Goal: Information Seeking & Learning: Learn about a topic

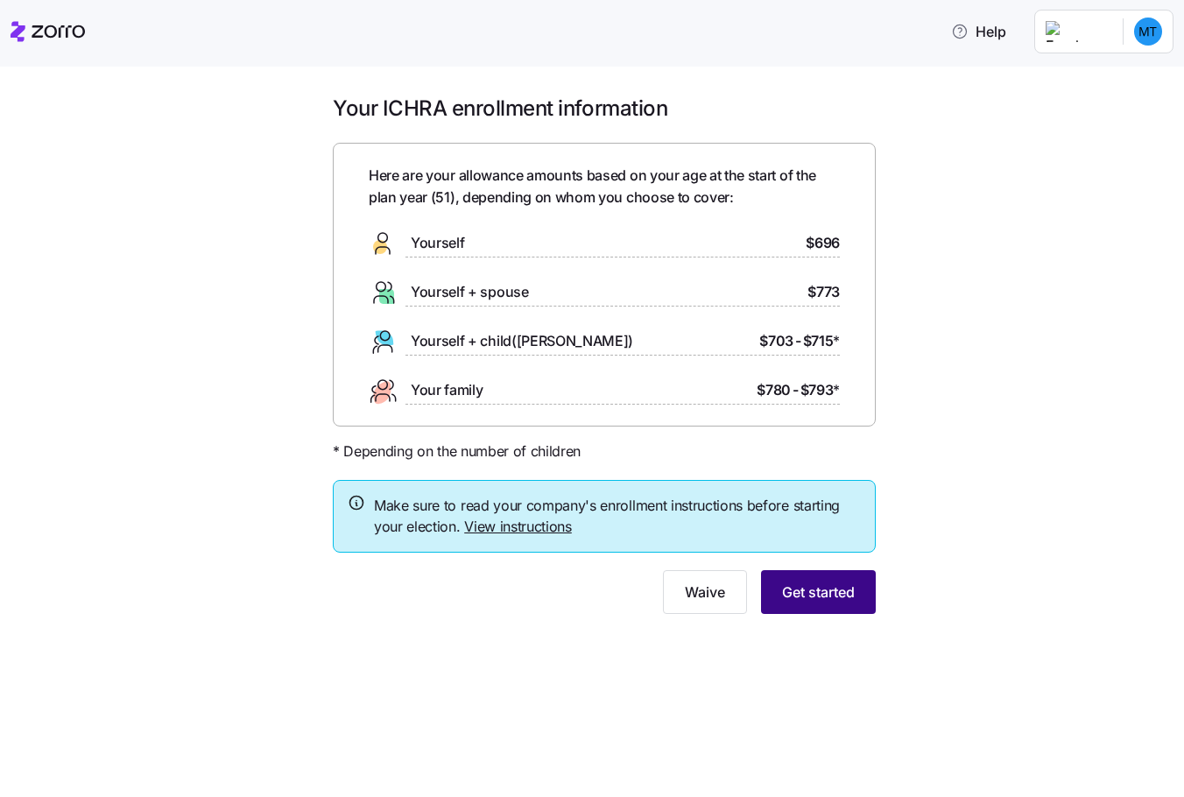
click at [799, 597] on span "Get started" at bounding box center [818, 591] width 73 height 21
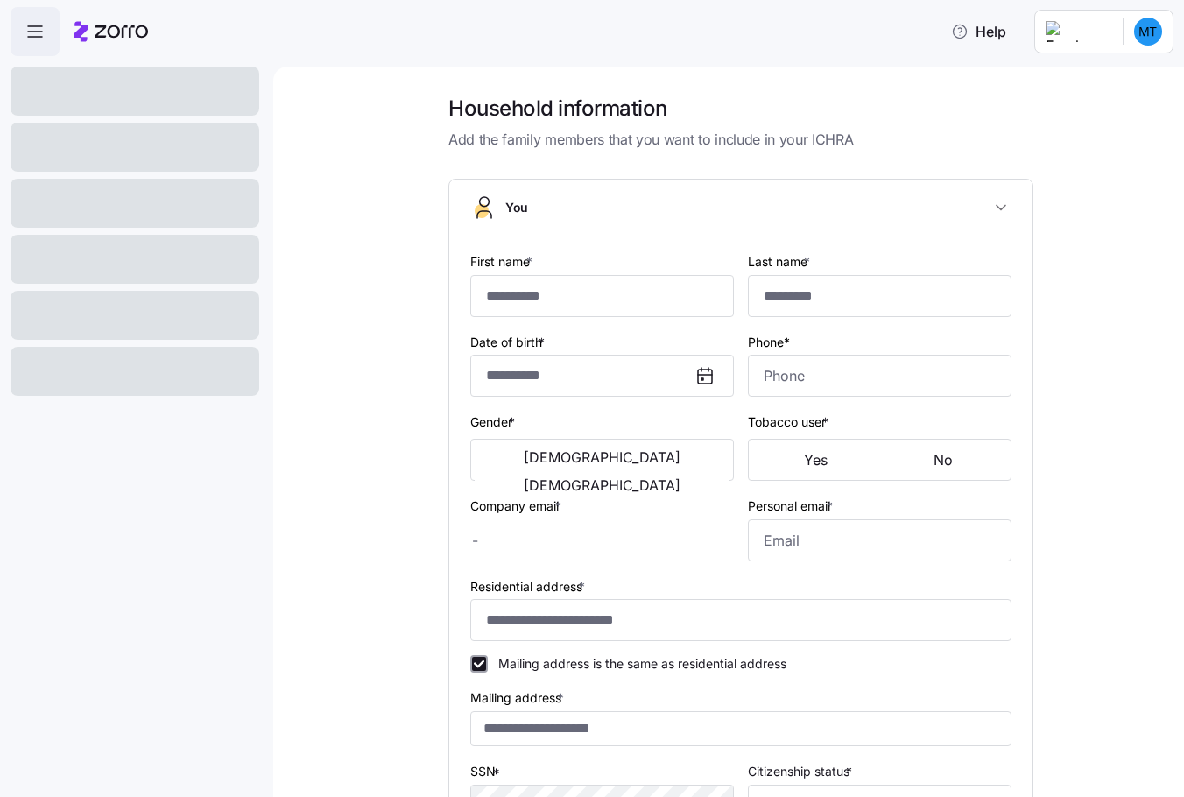
type input "*********"
type input "[PERSON_NAME][EMAIL_ADDRESS][PERSON_NAME][DOMAIN_NAME]"
type input "[EMAIL_ADDRESS][DOMAIN_NAME]"
type input "**********"
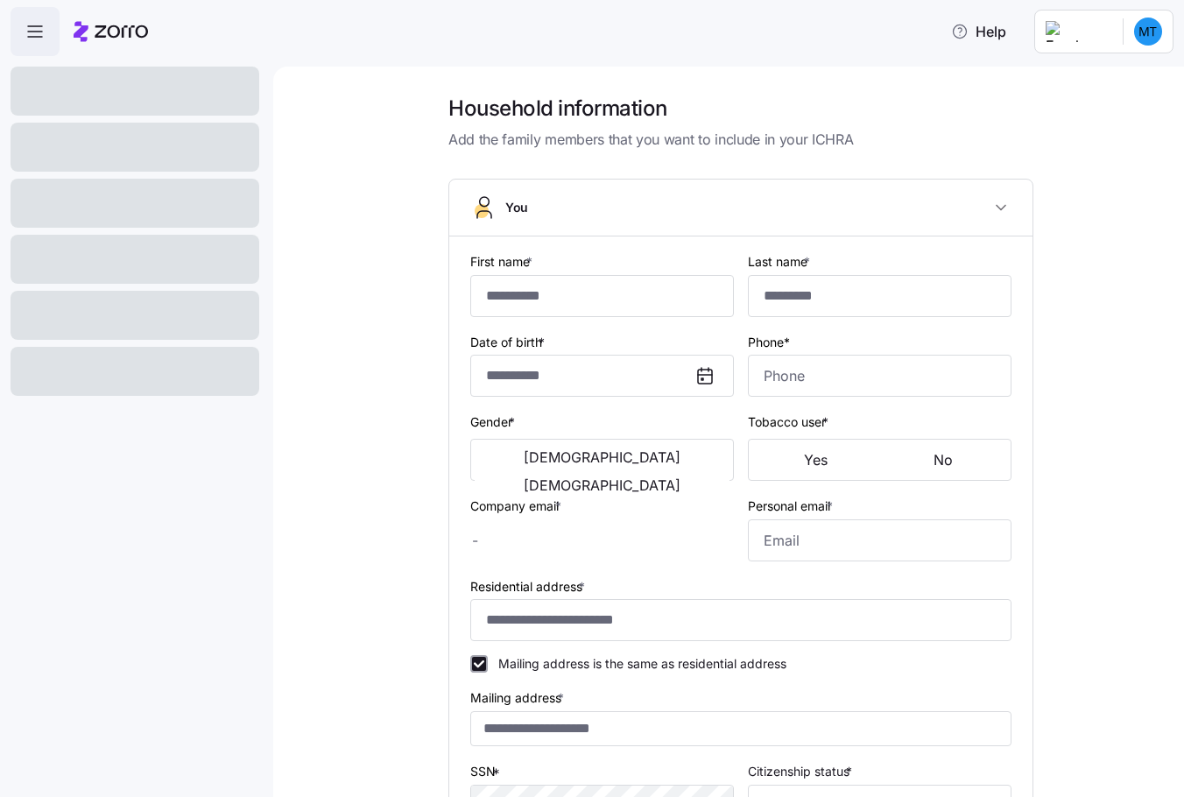
checkbox input "true"
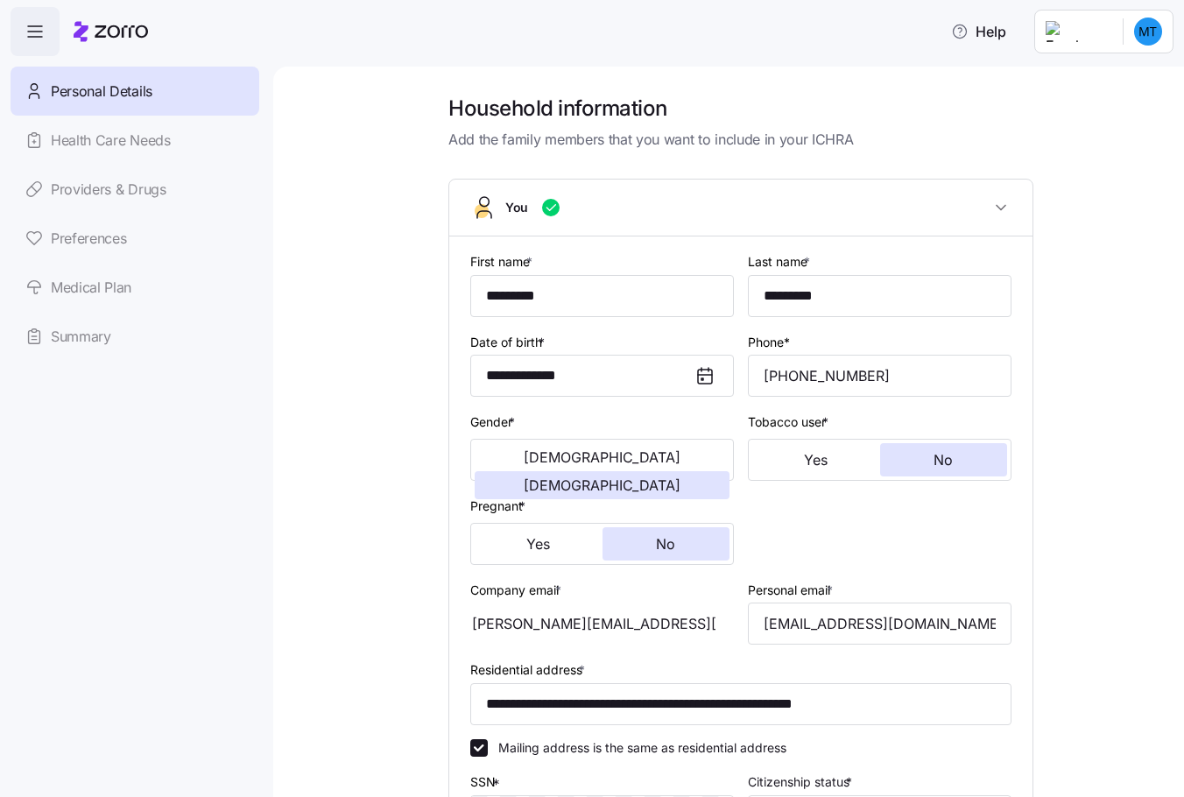
type input "**********"
type input "[PHONE_NUMBER]"
type input "[DEMOGRAPHIC_DATA] citizen"
type input "Married"
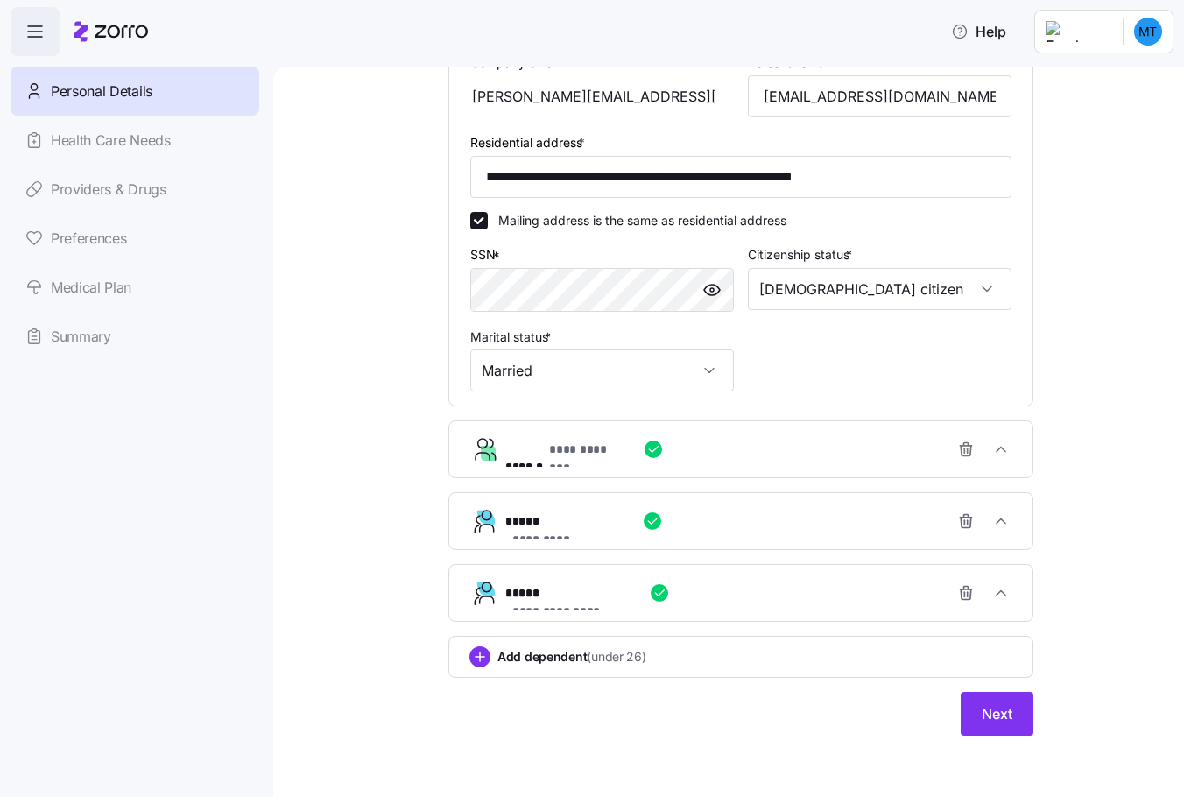
scroll to position [529, 0]
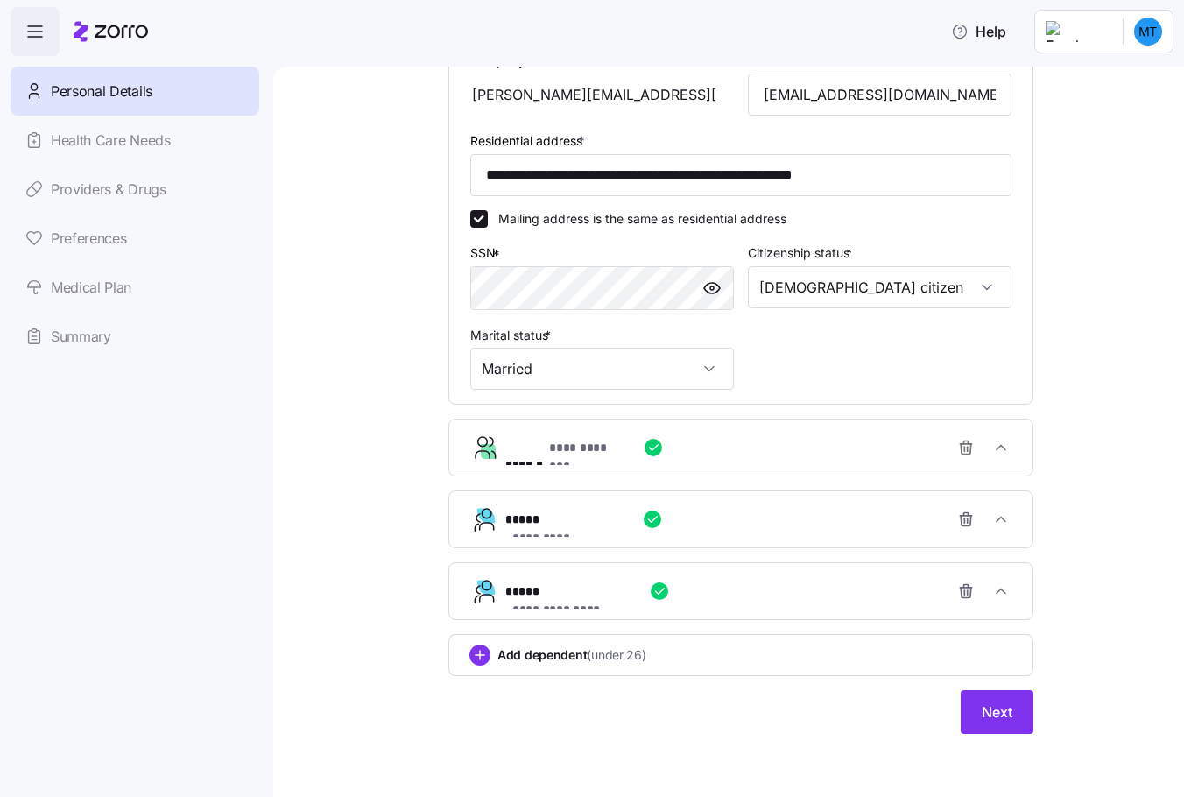
click at [654, 594] on icon "button" at bounding box center [659, 591] width 14 height 14
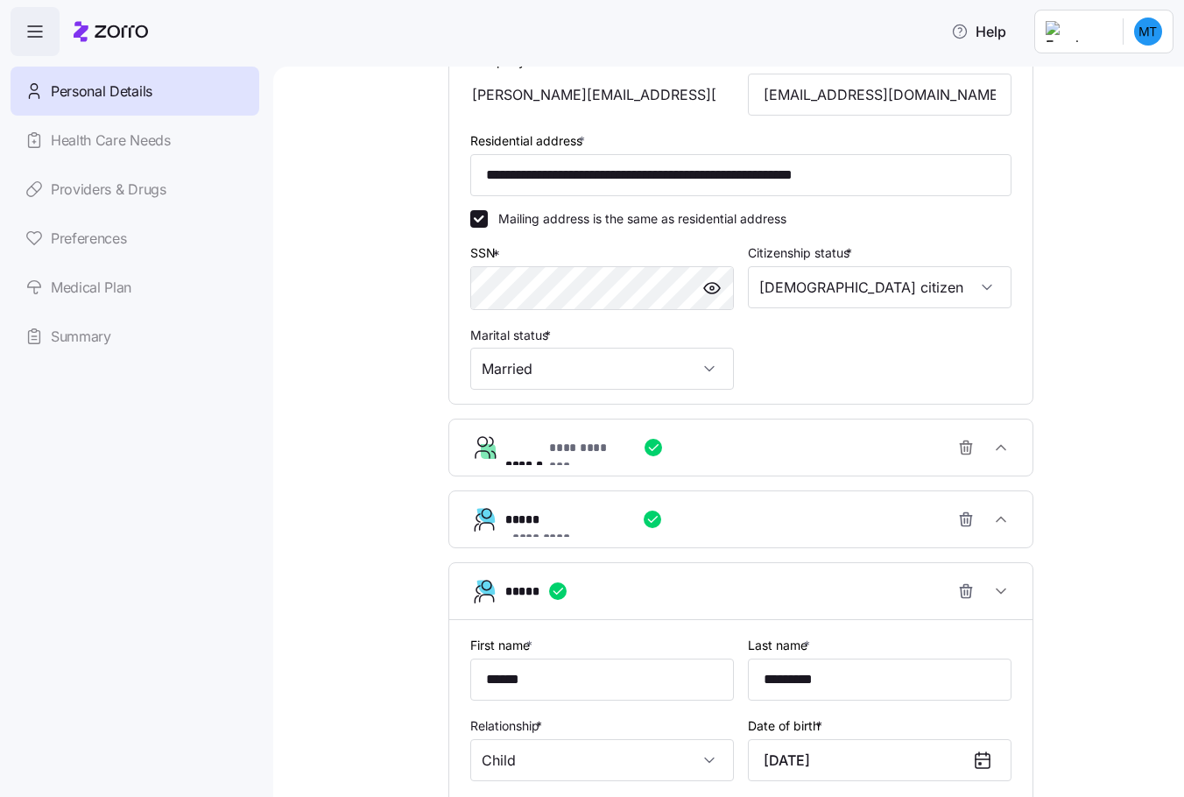
click at [620, 595] on div "*****" at bounding box center [747, 591] width 485 height 35
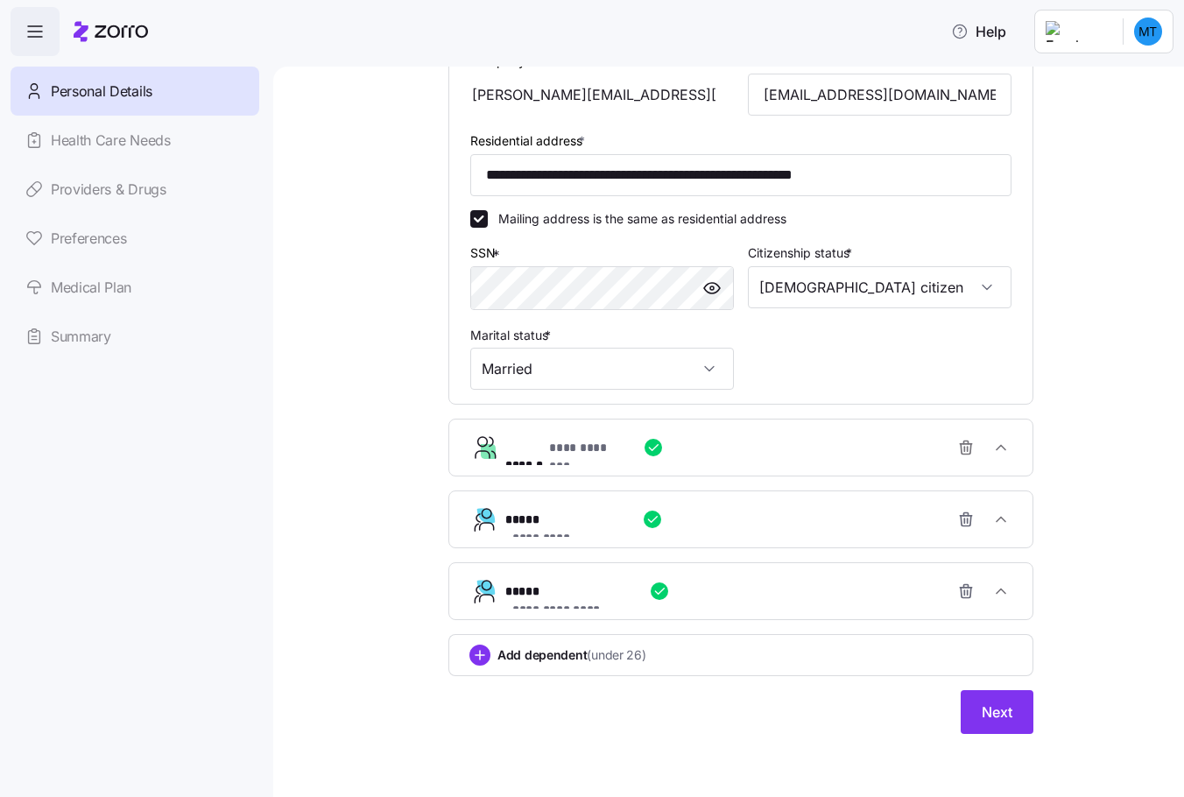
click at [646, 444] on icon "button" at bounding box center [653, 447] width 14 height 14
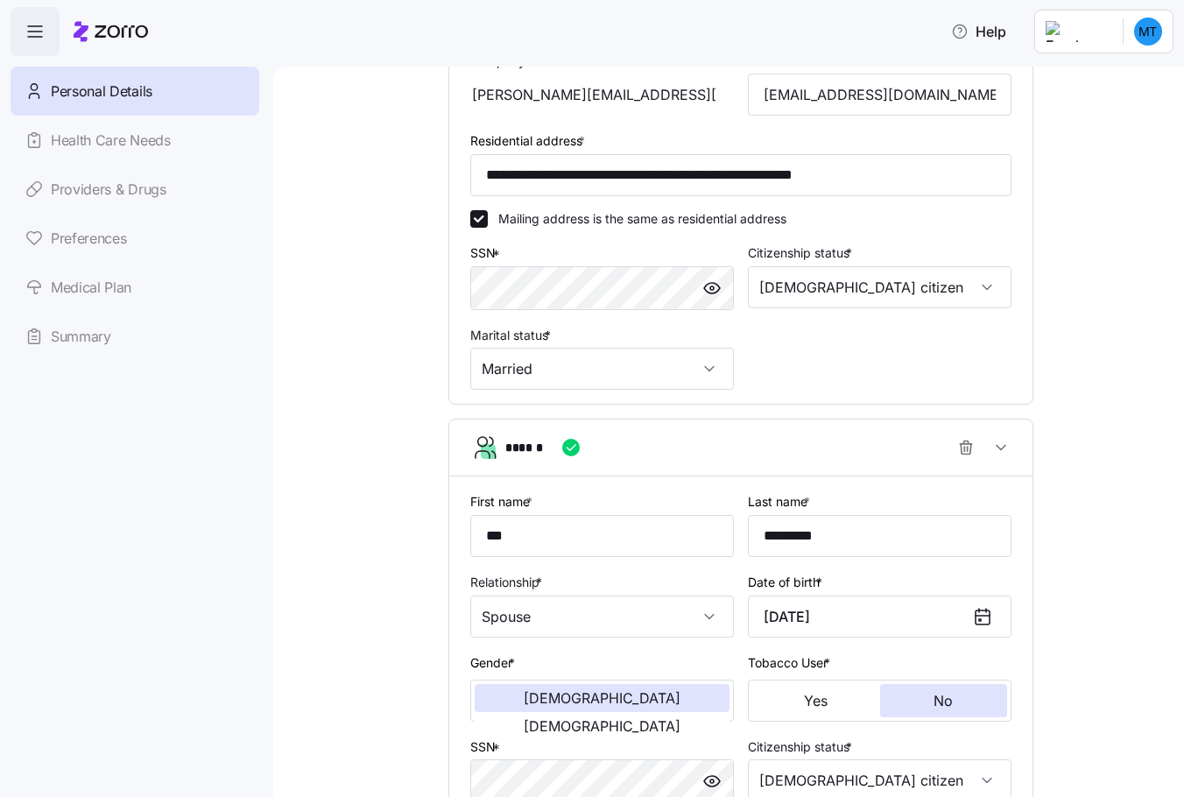
click at [564, 447] on icon "button" at bounding box center [571, 447] width 14 height 14
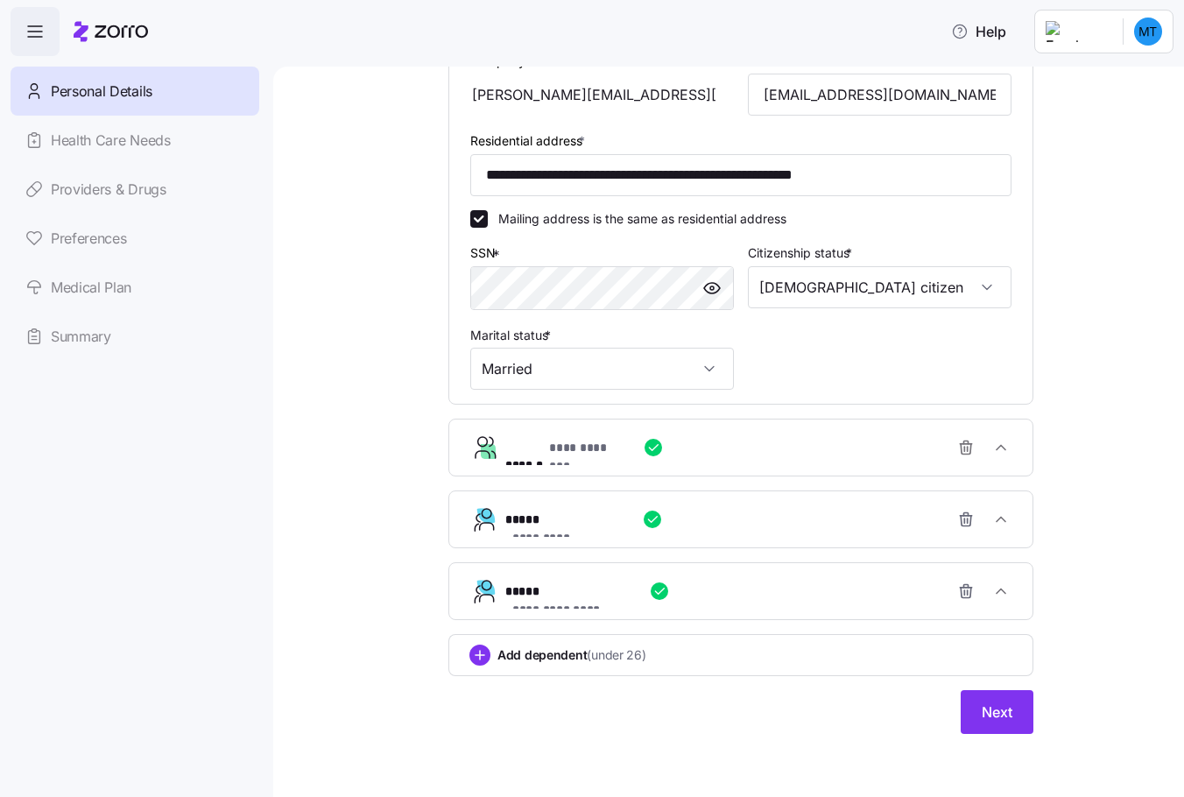
click at [610, 445] on span "**********" at bounding box center [586, 448] width 74 height 18
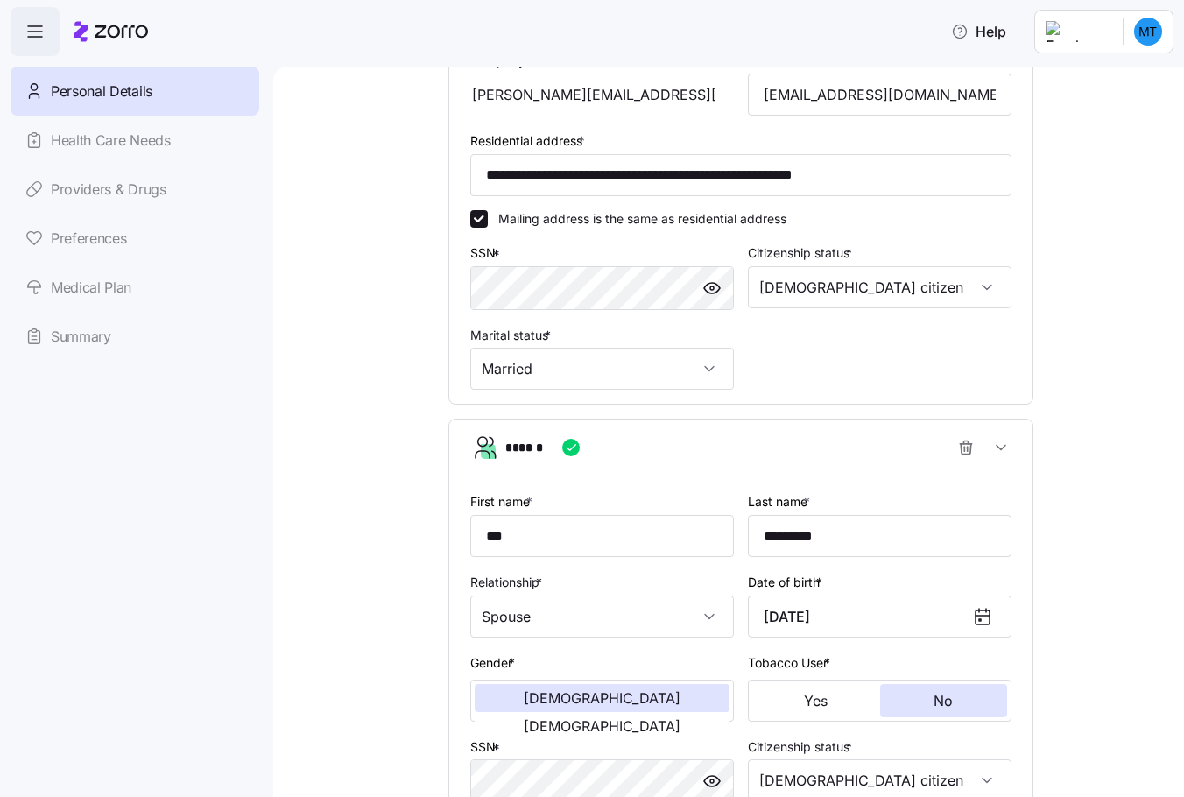
click at [610, 445] on div "******" at bounding box center [747, 447] width 485 height 35
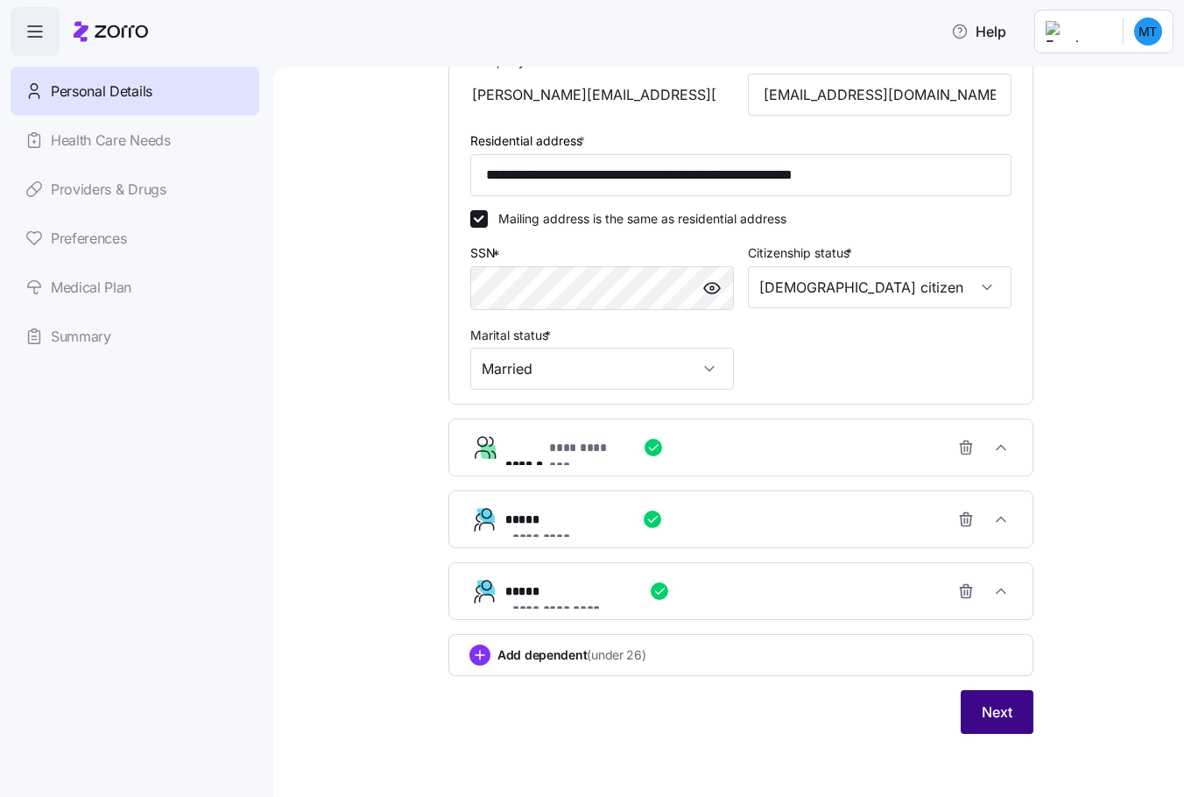
click at [983, 707] on span "Next" at bounding box center [997, 711] width 31 height 21
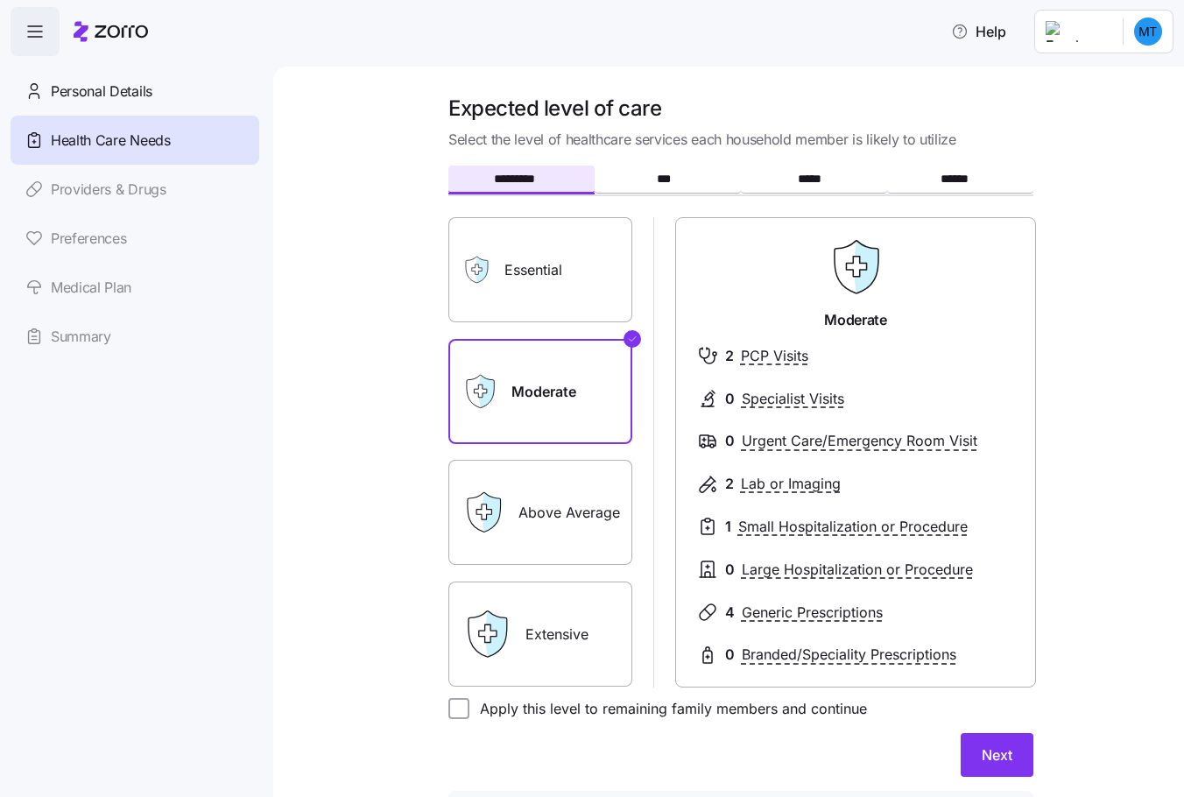
click at [555, 508] on label "Above Average" at bounding box center [540, 512] width 184 height 105
click at [0, 0] on input "Above Average" at bounding box center [0, 0] width 0 height 0
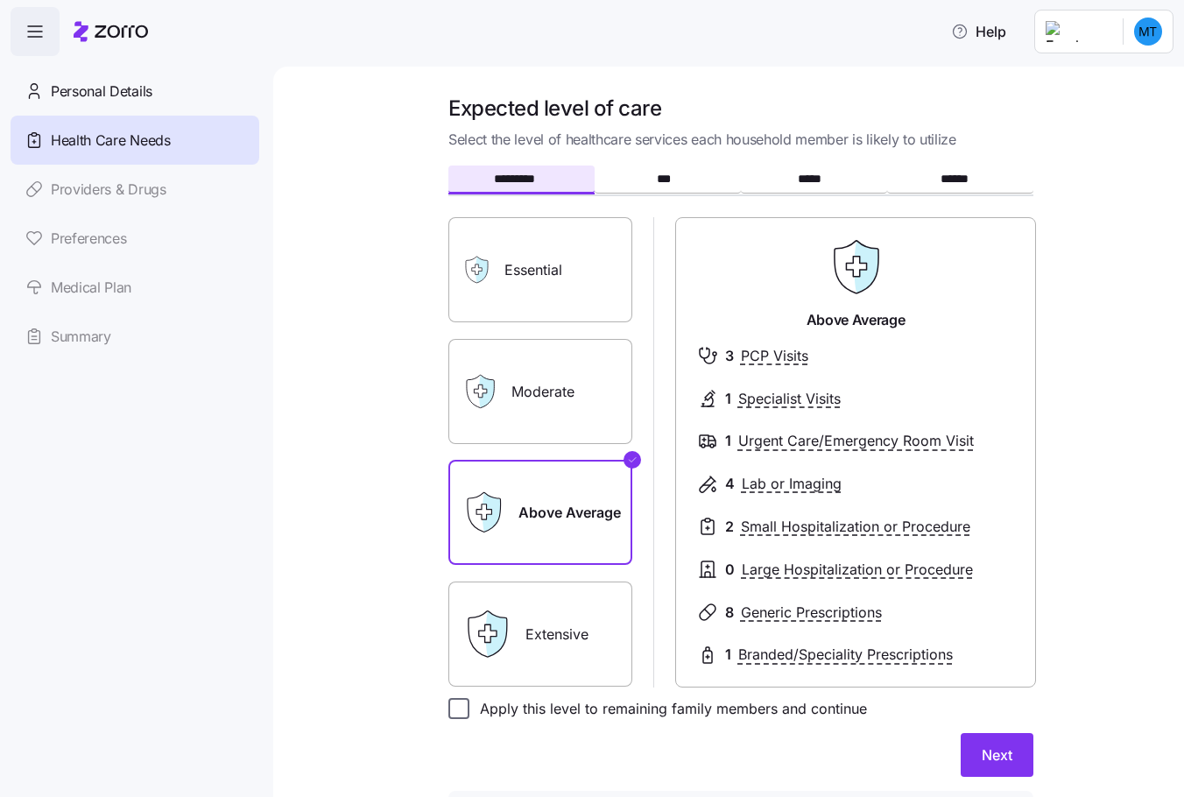
click at [448, 715] on input "Apply this level to remaining family members and continue" at bounding box center [458, 708] width 21 height 21
checkbox input "true"
click at [988, 755] on span "Next" at bounding box center [997, 754] width 31 height 21
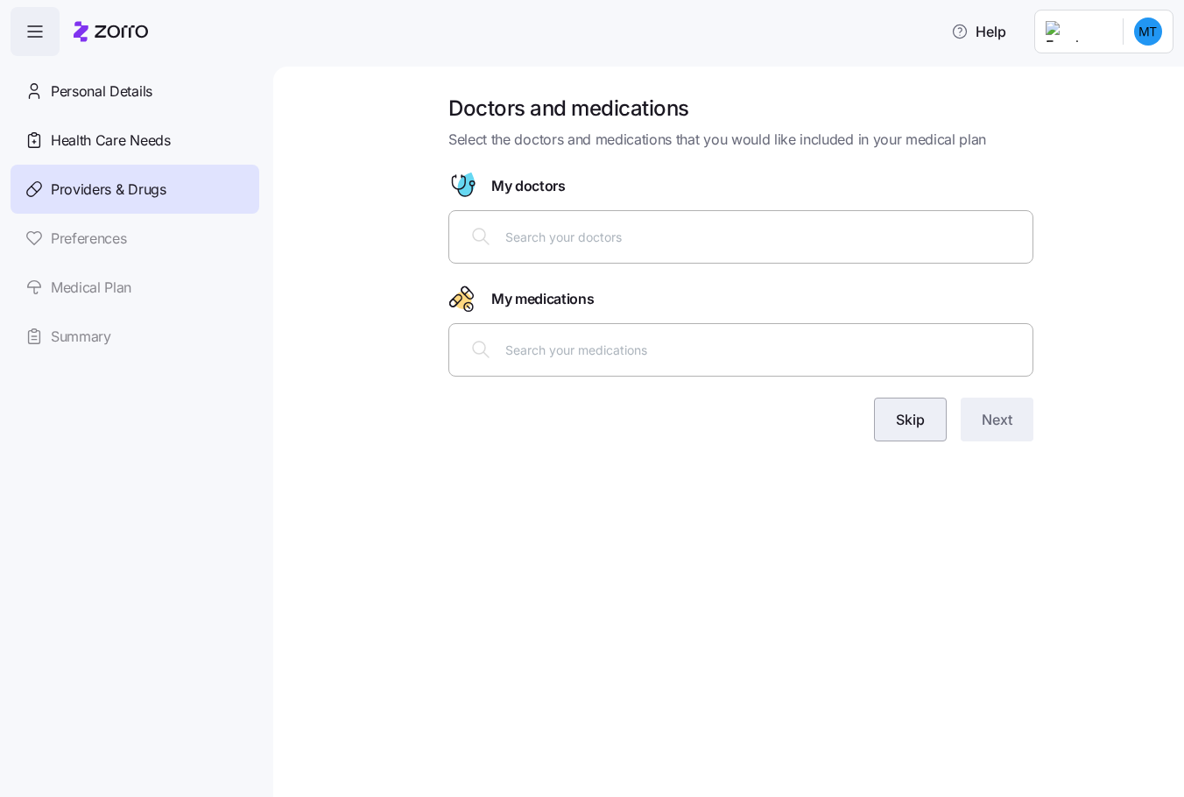
click at [903, 421] on span "Skip" at bounding box center [910, 419] width 29 height 21
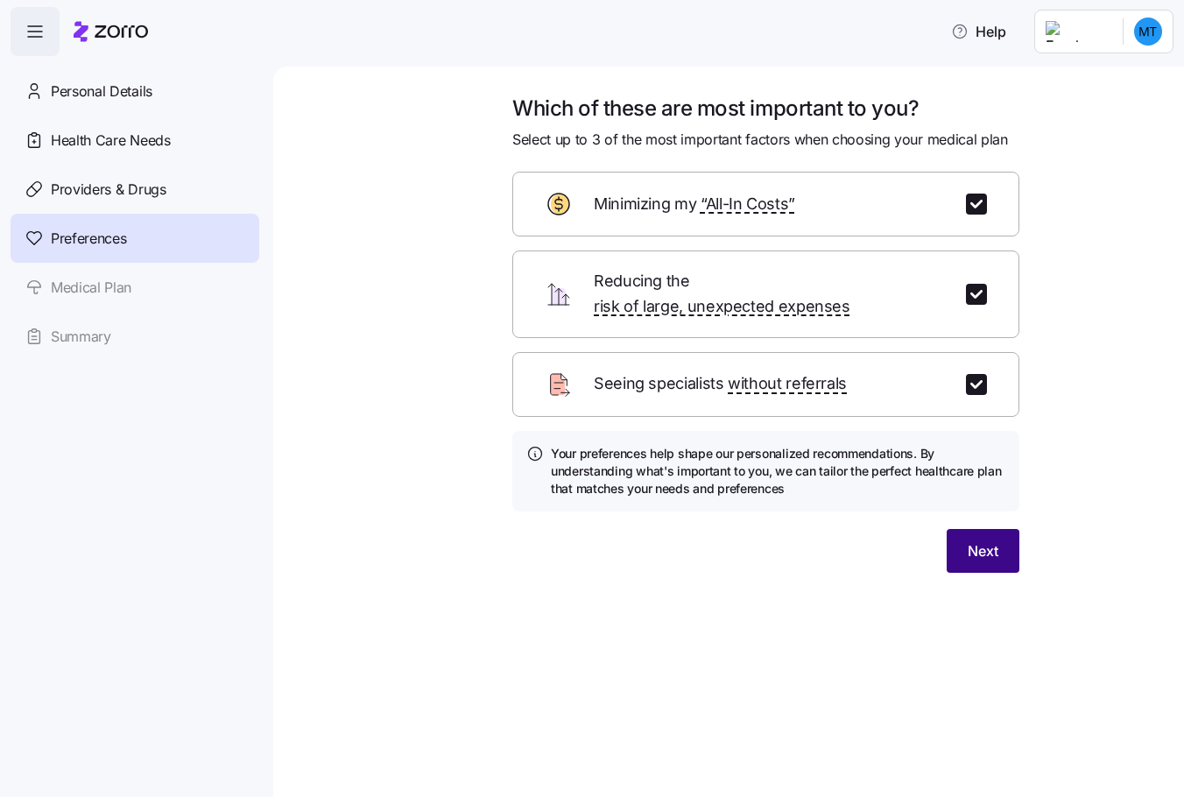
click at [974, 540] on span "Next" at bounding box center [983, 550] width 31 height 21
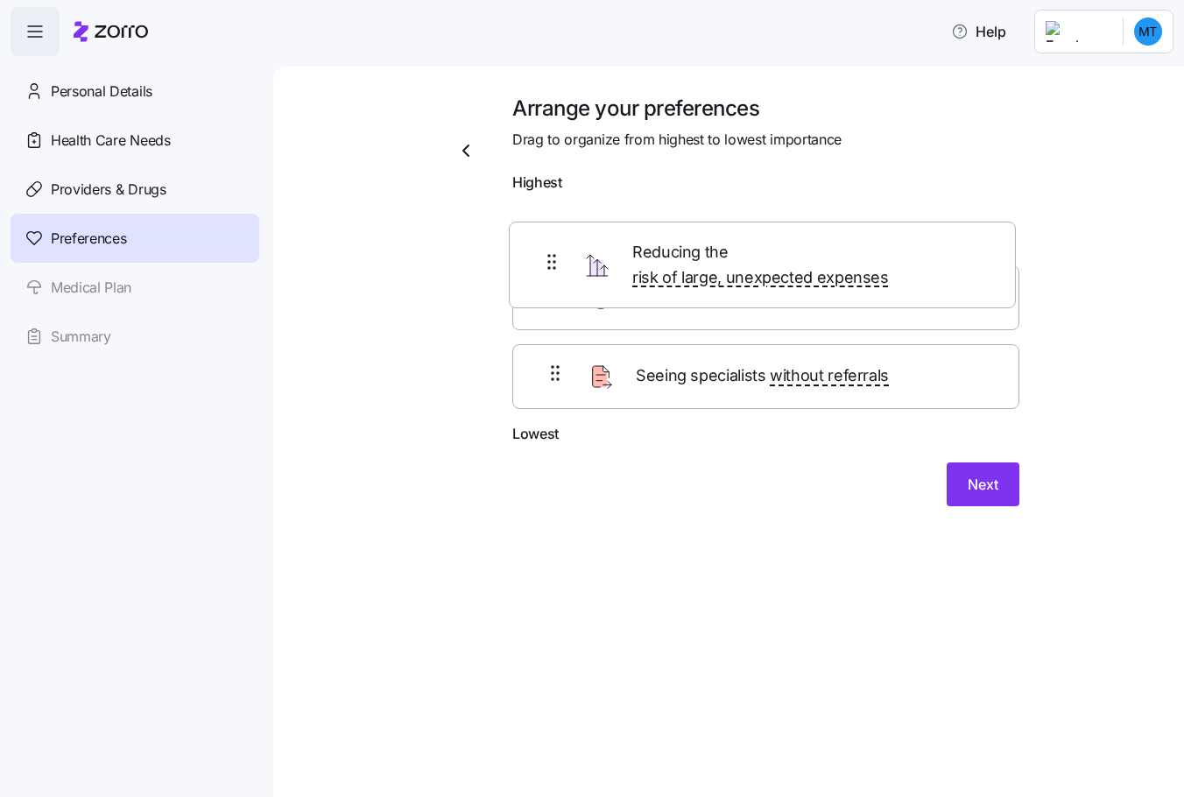
drag, startPoint x: 676, startPoint y: 317, endPoint x: 673, endPoint y: 248, distance: 69.3
click at [673, 248] on div "Minimizing my “All-In Costs” Reducing the risk of large, unexpected expenses Se…" at bounding box center [765, 312] width 507 height 222
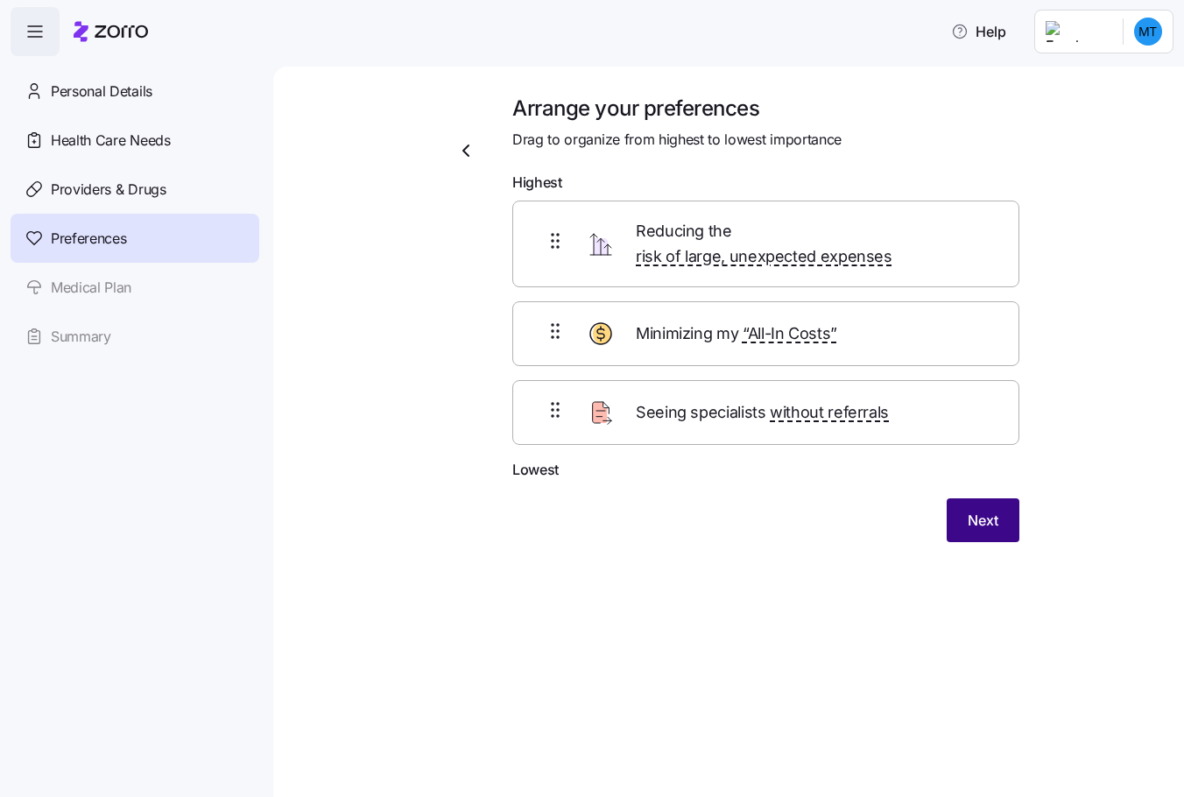
click at [966, 502] on button "Next" at bounding box center [983, 520] width 73 height 44
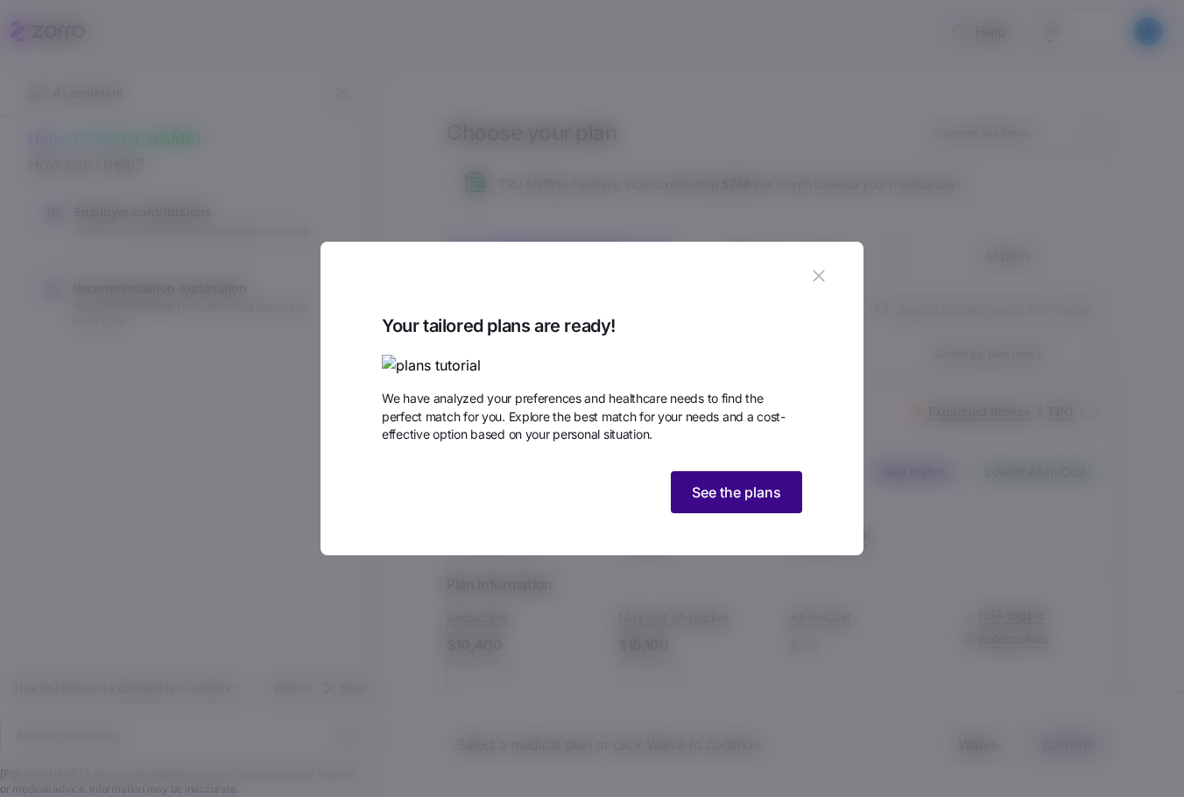
click at [701, 503] on span "See the plans" at bounding box center [736, 492] width 89 height 21
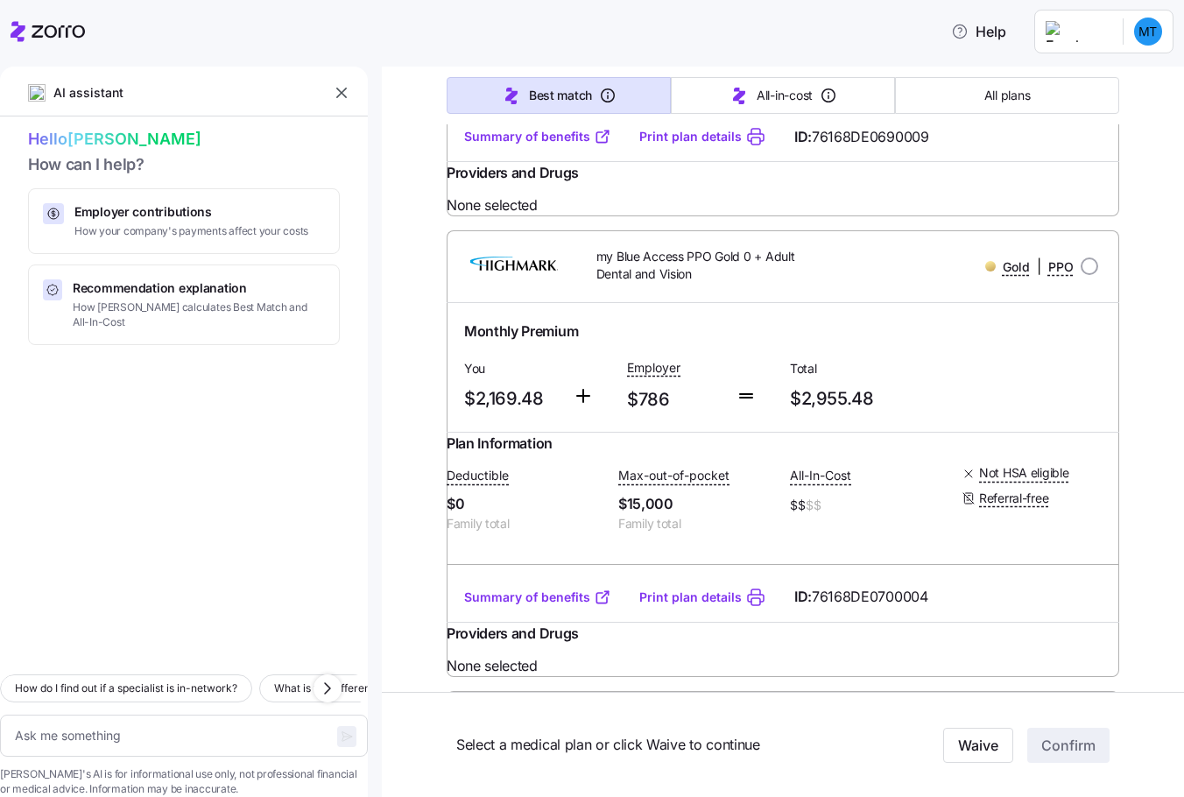
scroll to position [8845, 0]
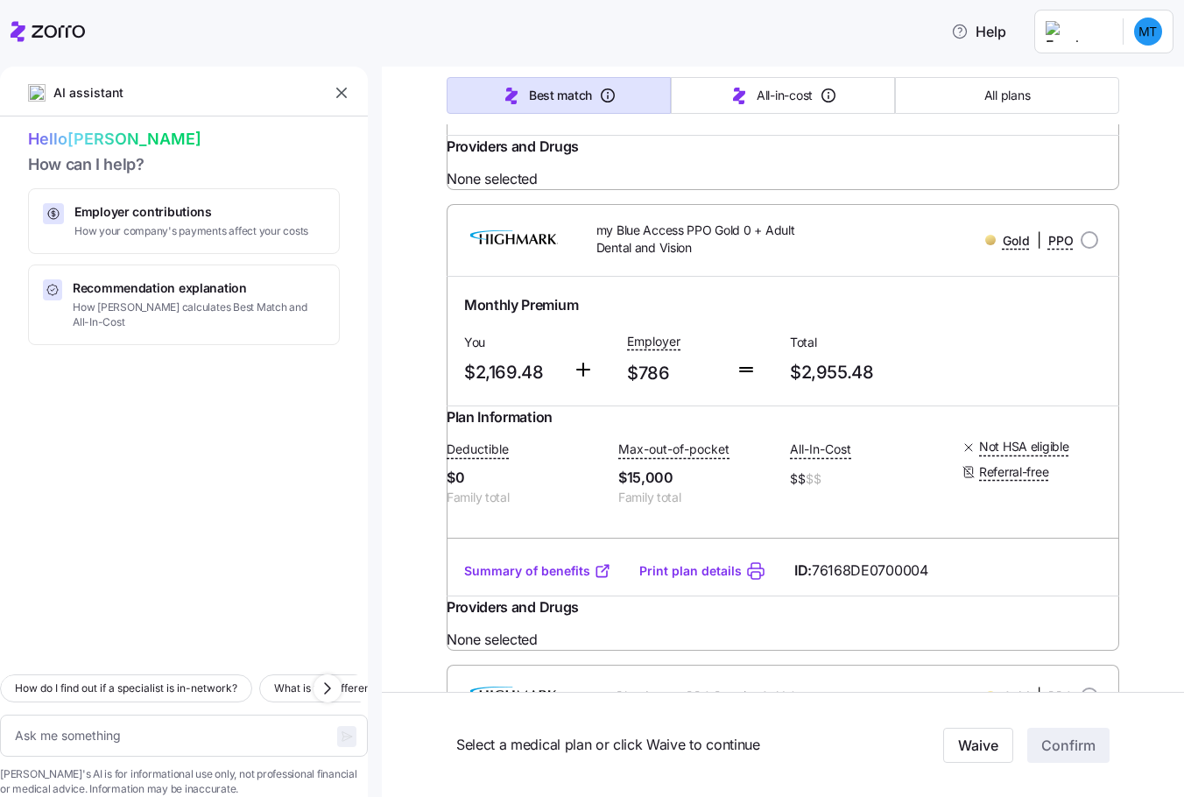
drag, startPoint x: 370, startPoint y: 464, endPoint x: 374, endPoint y: 474, distance: 10.2
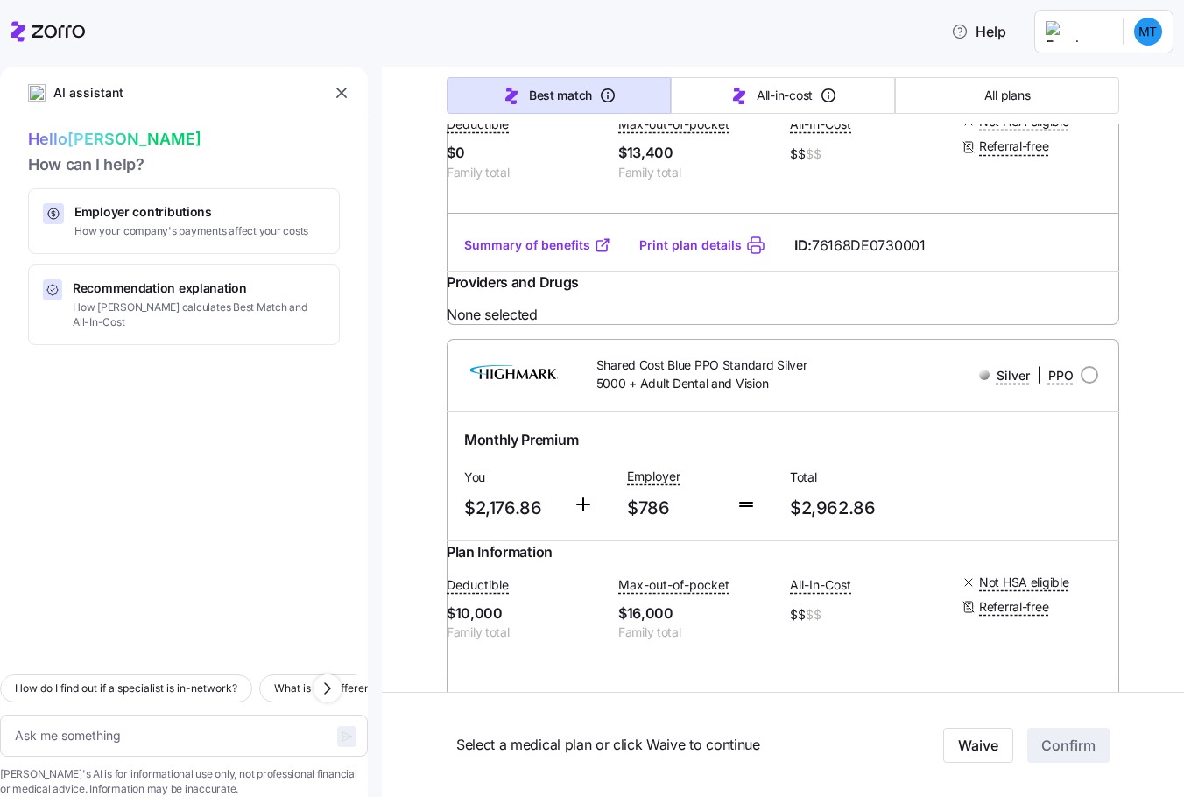
scroll to position [9545, 0]
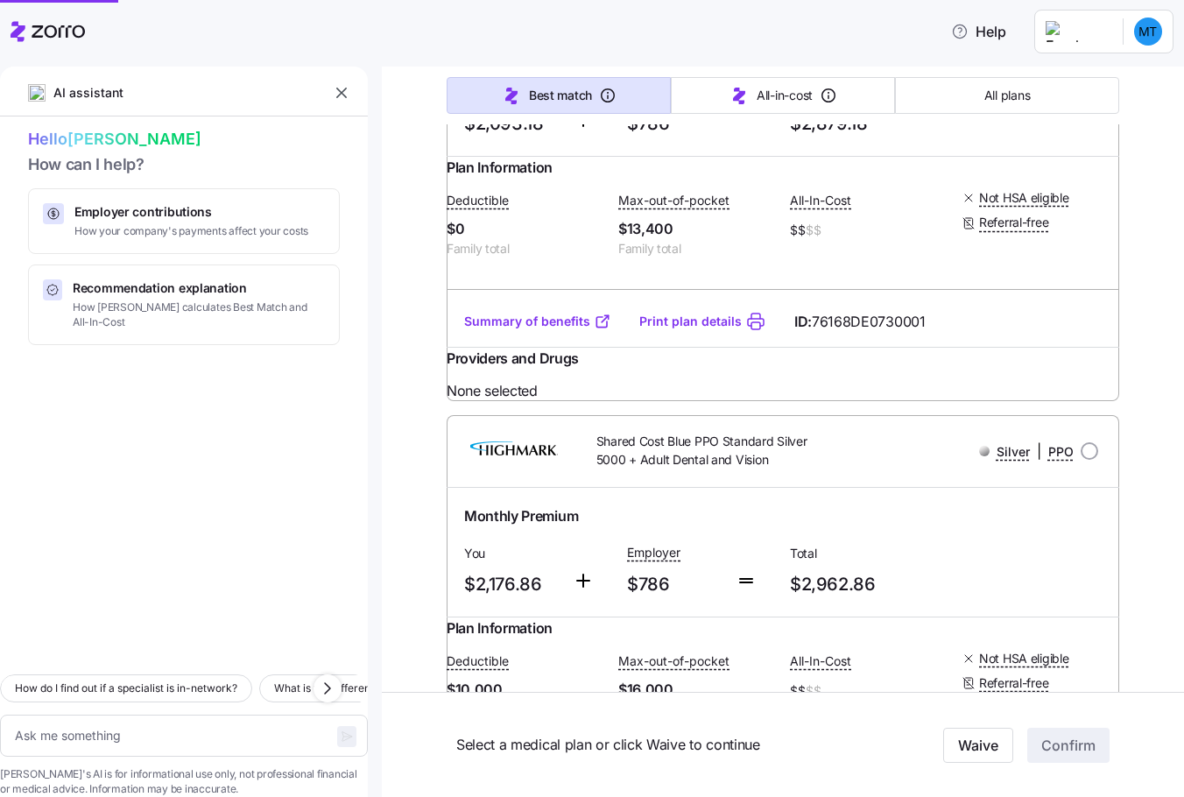
type textarea "x"
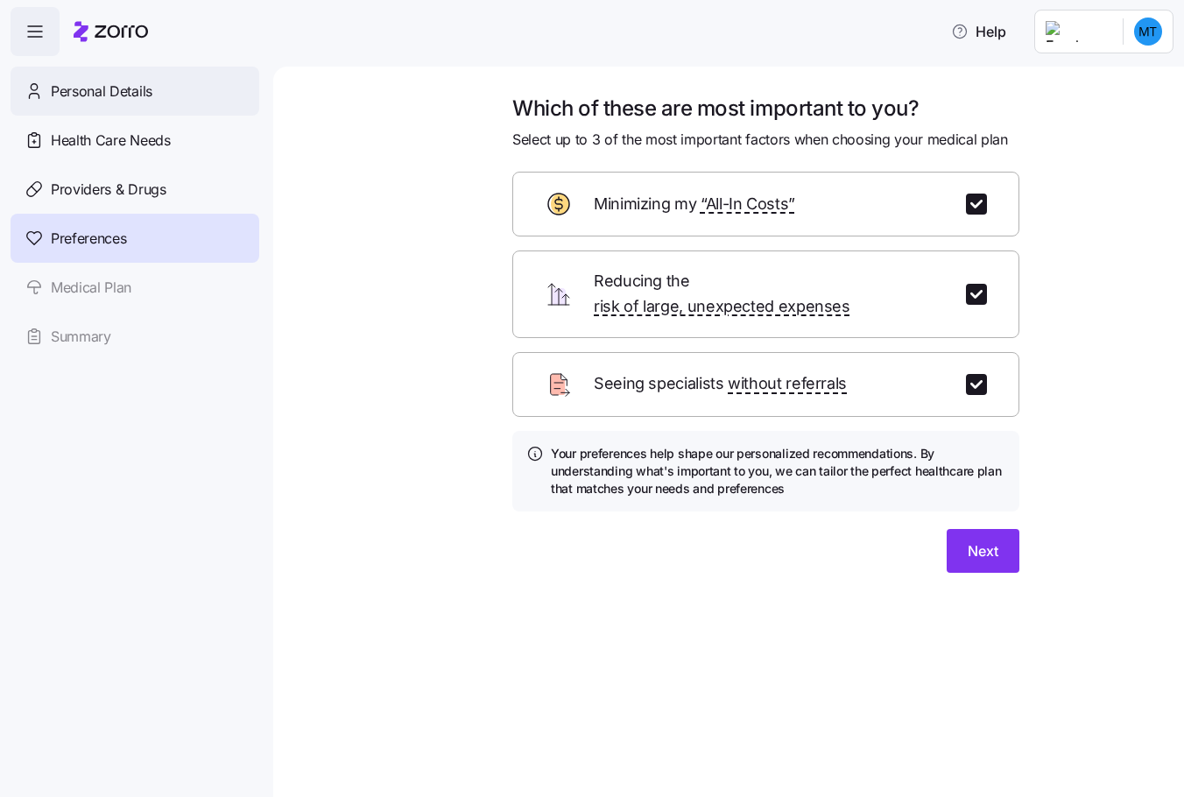
click at [105, 96] on span "Personal Details" at bounding box center [102, 92] width 102 height 22
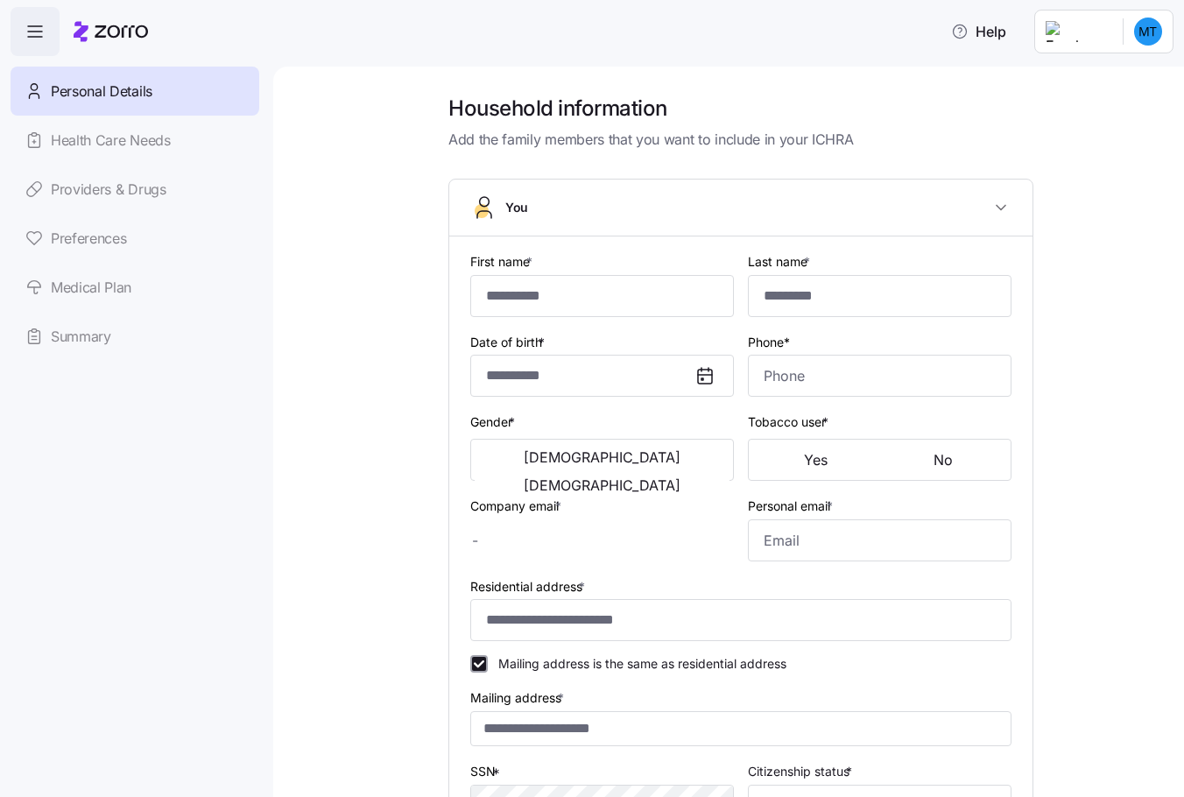
type input "*********"
type input "[PERSON_NAME][EMAIL_ADDRESS][PERSON_NAME][DOMAIN_NAME]"
type input "[EMAIL_ADDRESS][DOMAIN_NAME]"
type input "**********"
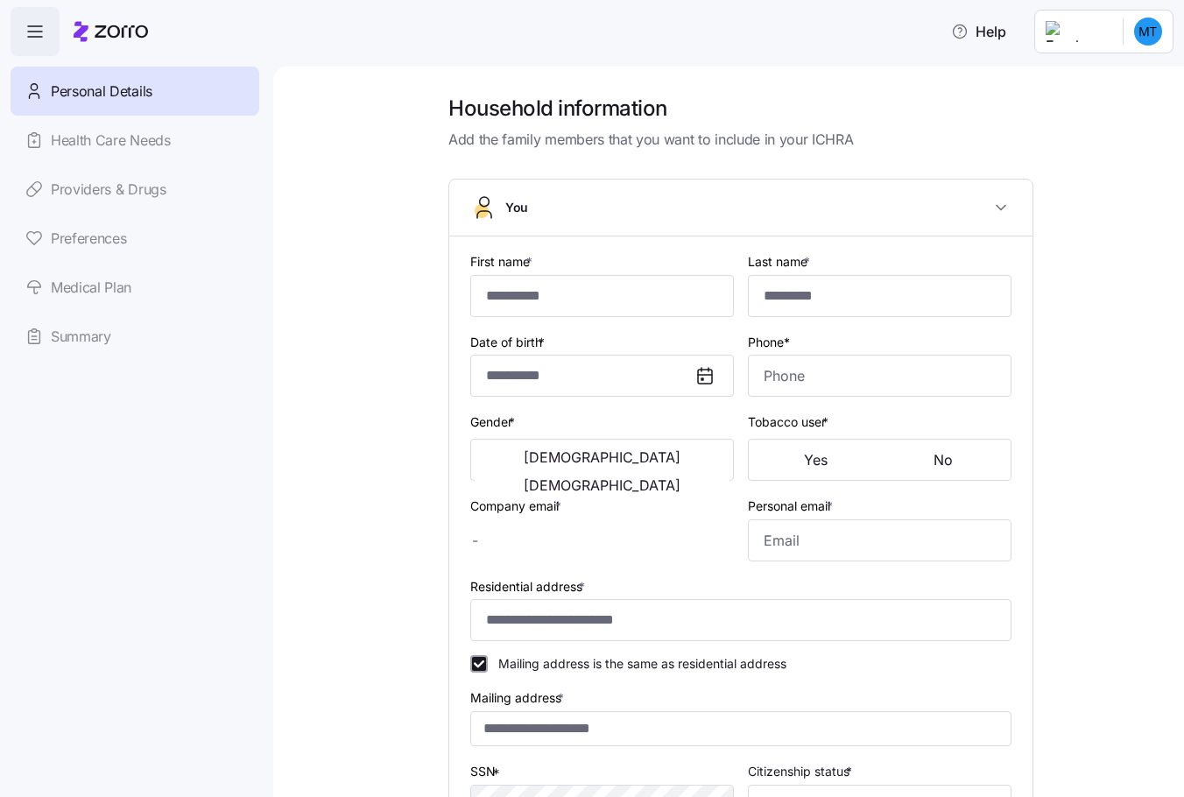
checkbox input "true"
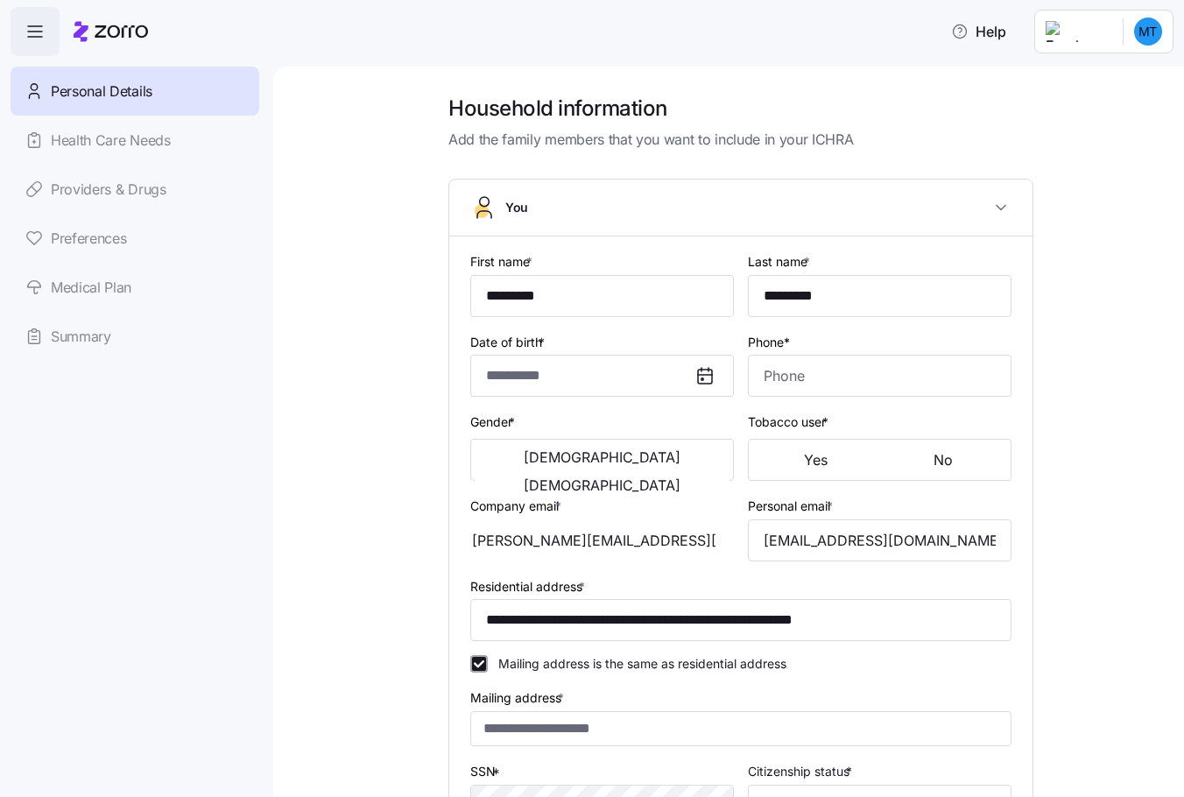
type input "**********"
type input "[PHONE_NUMBER]"
type input "[DEMOGRAPHIC_DATA] citizen"
type input "Married"
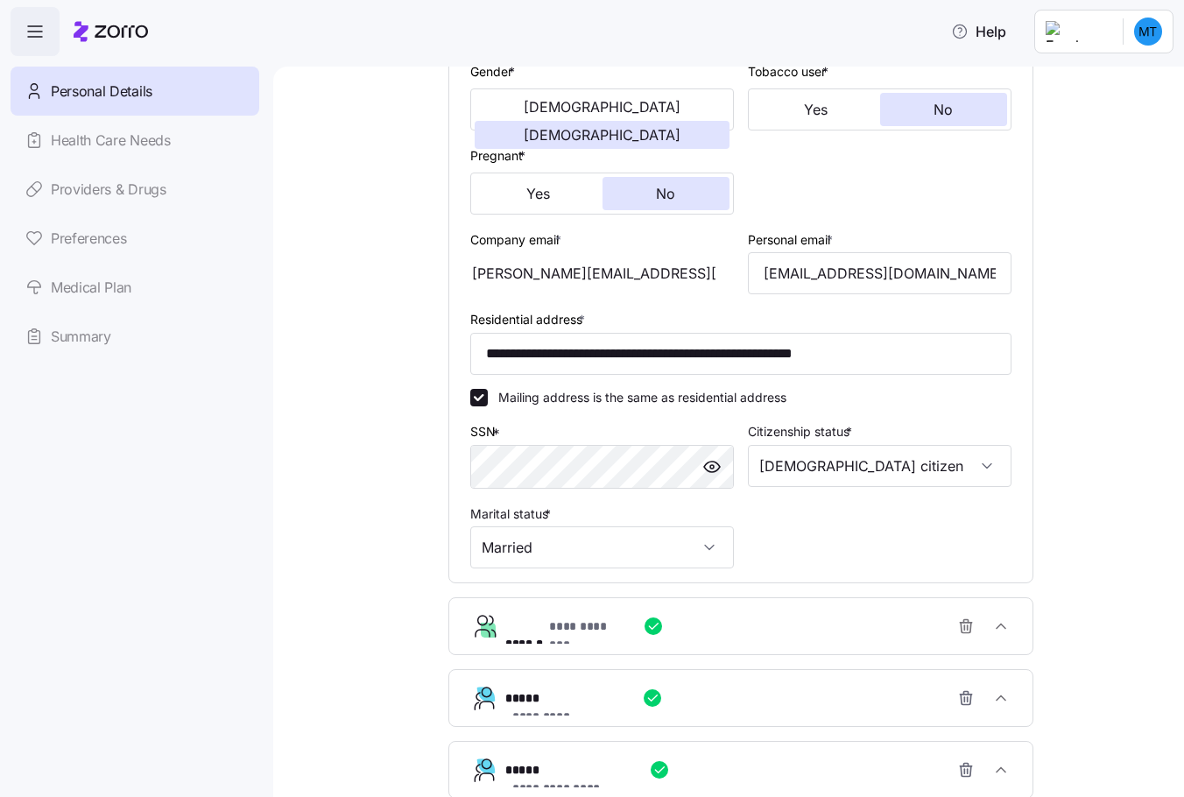
scroll to position [525, 0]
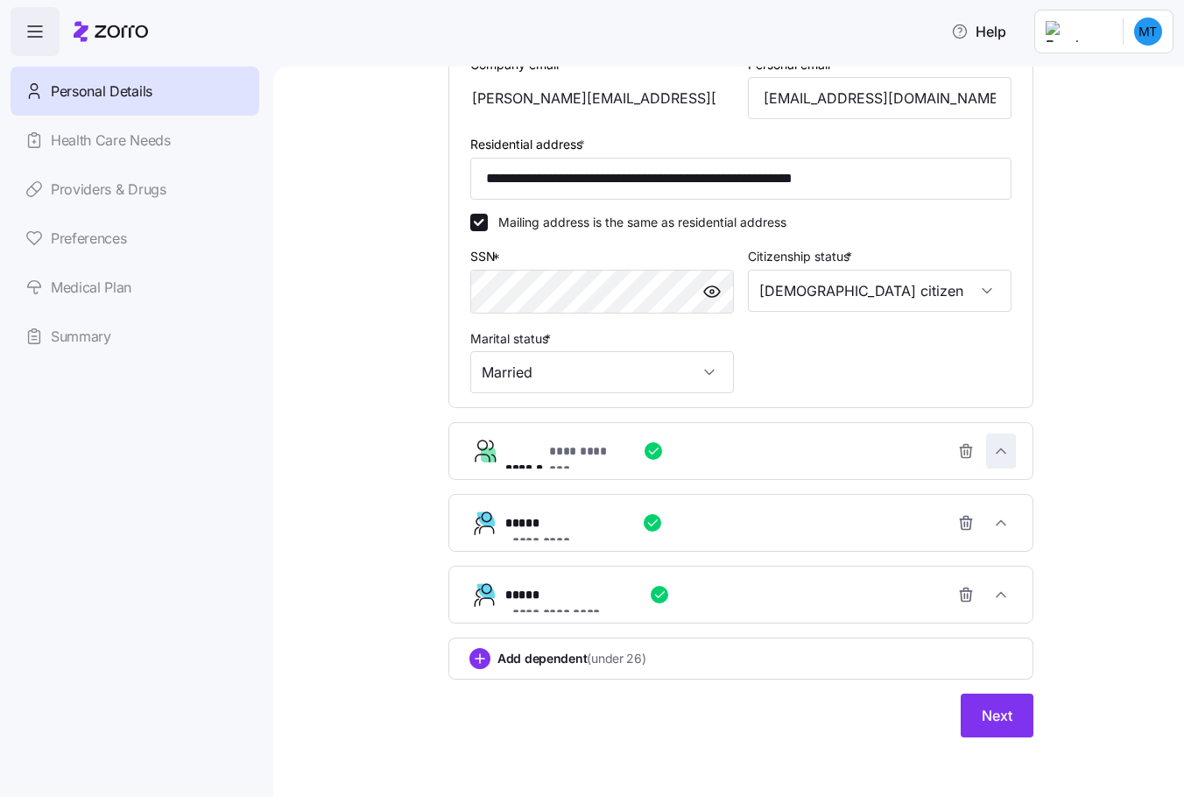
click at [997, 448] on icon "button" at bounding box center [1001, 451] width 18 height 18
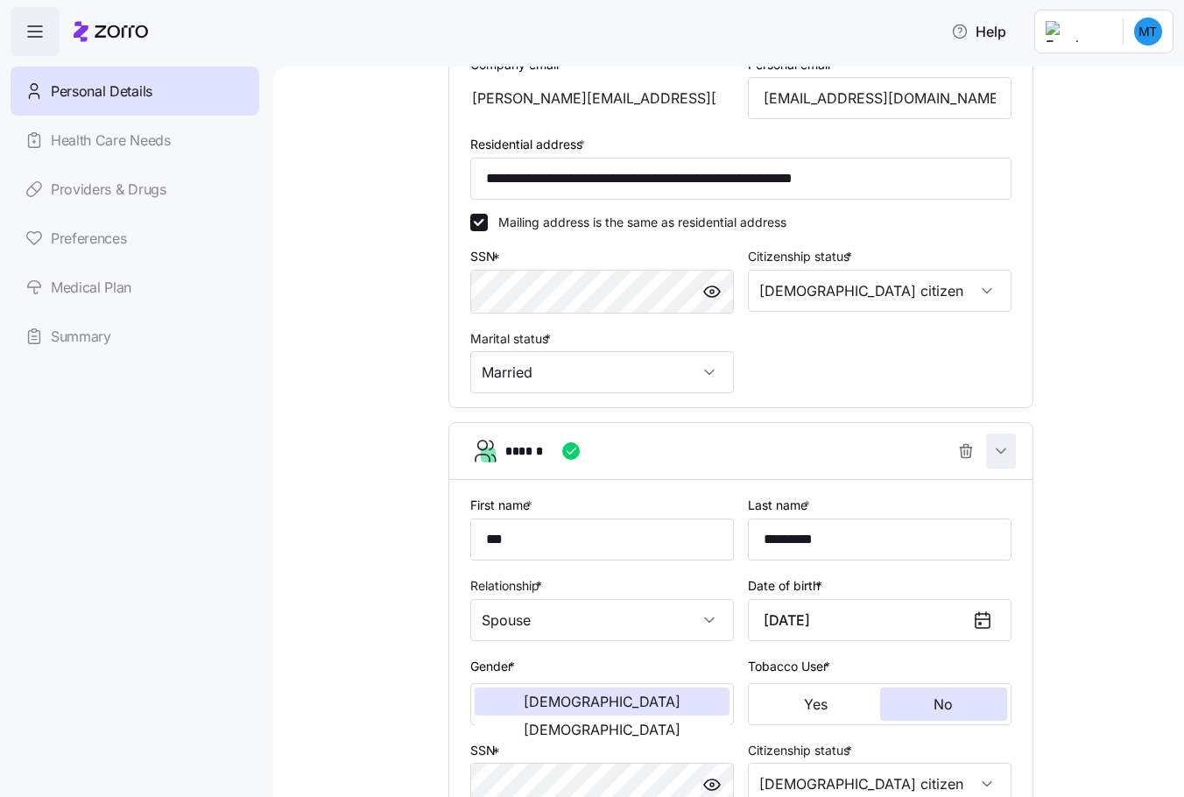
click at [997, 448] on icon "button" at bounding box center [1001, 451] width 18 height 18
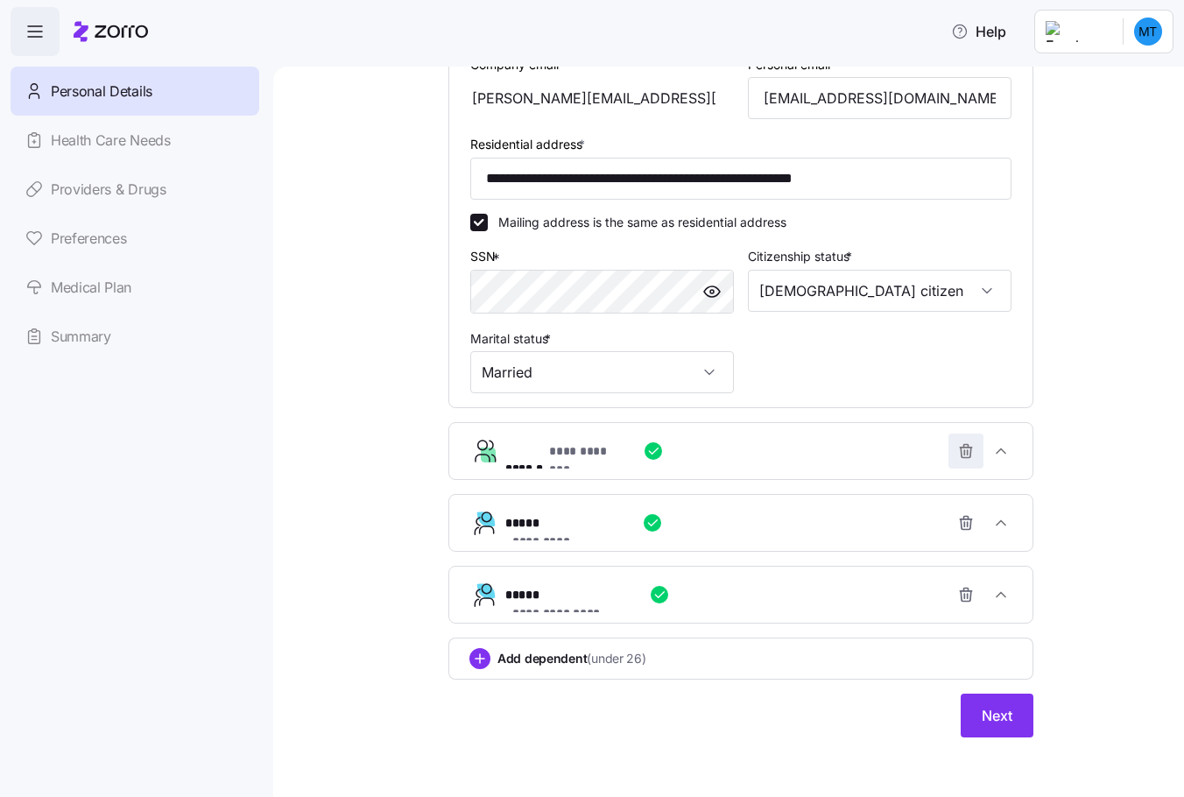
click at [964, 447] on icon "button" at bounding box center [966, 446] width 4 height 3
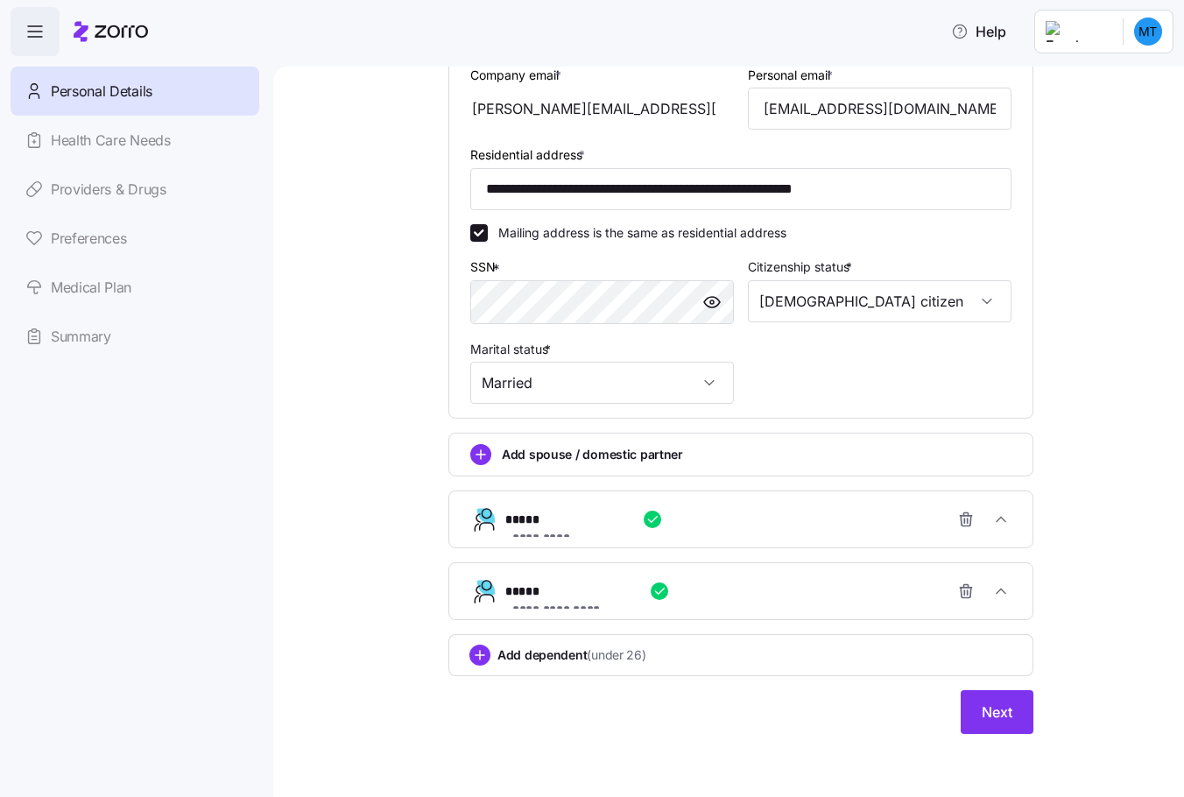
scroll to position [515, 0]
click at [1004, 711] on span "Next" at bounding box center [997, 711] width 31 height 21
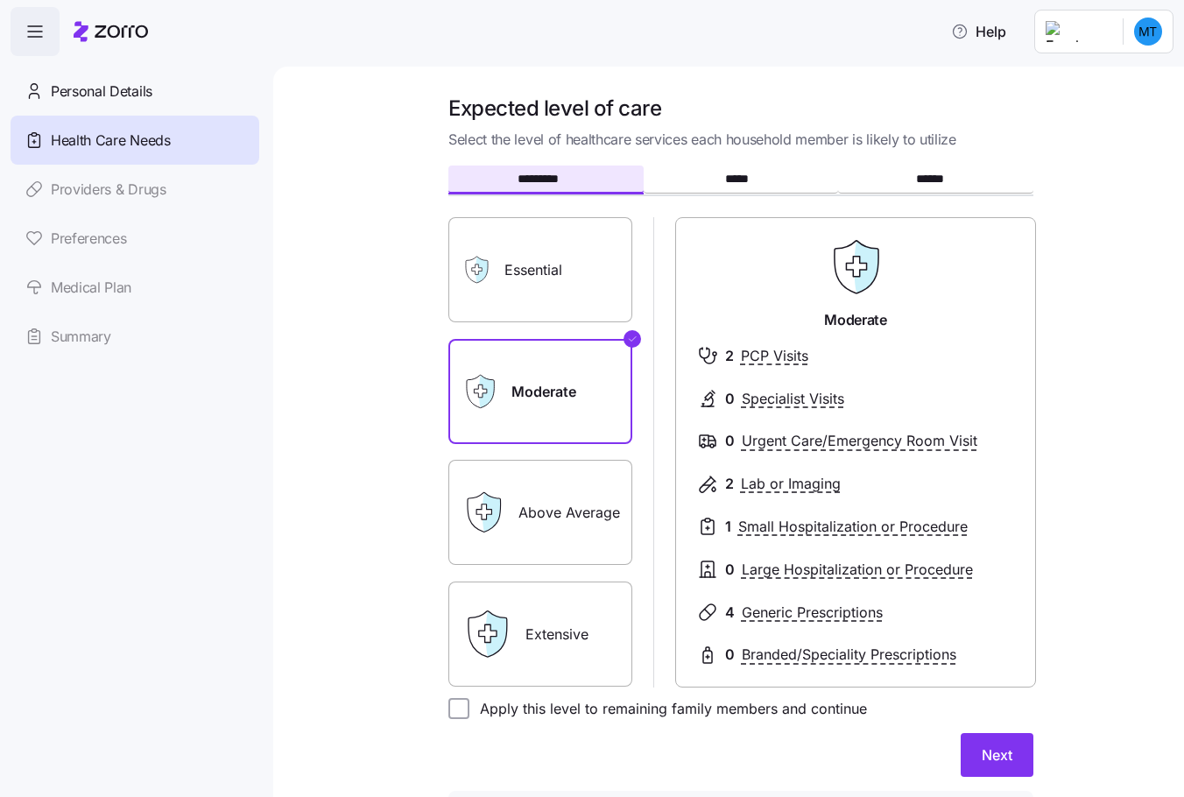
click at [546, 503] on label "Above Average" at bounding box center [540, 512] width 184 height 105
click at [0, 0] on input "Above Average" at bounding box center [0, 0] width 0 height 0
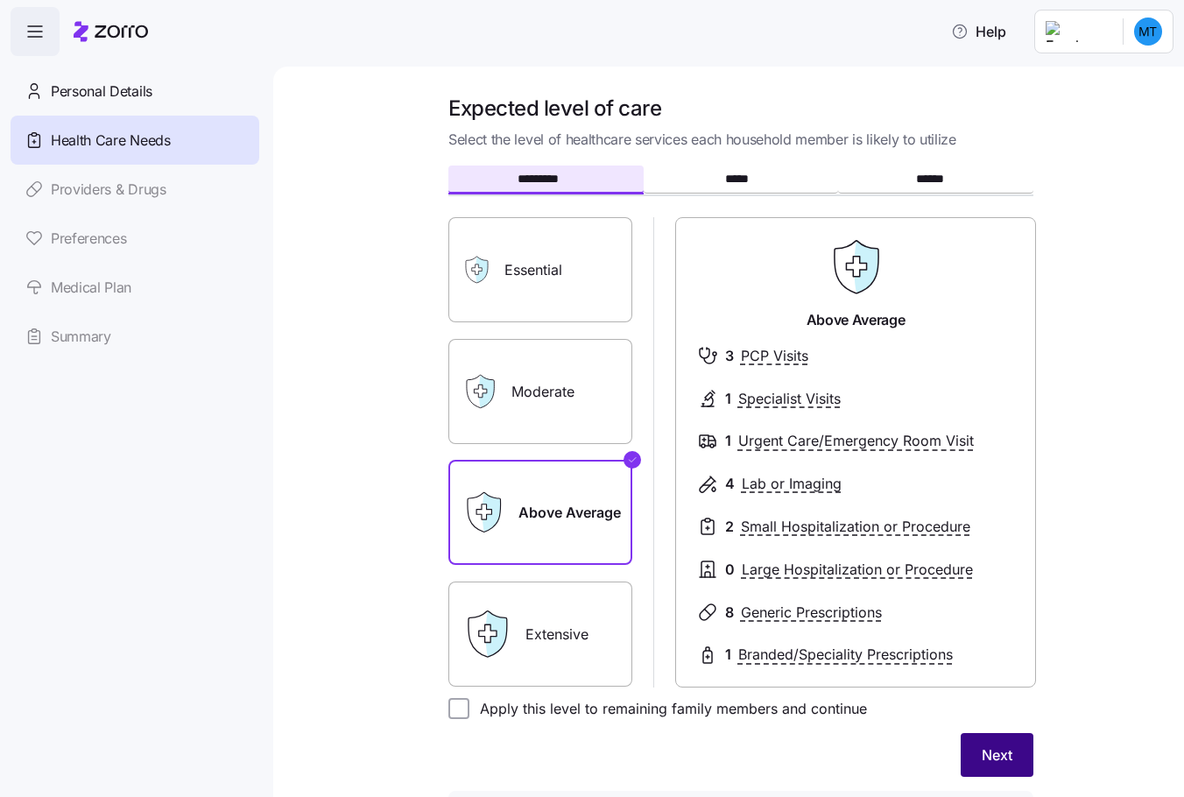
click at [973, 750] on button "Next" at bounding box center [997, 755] width 73 height 44
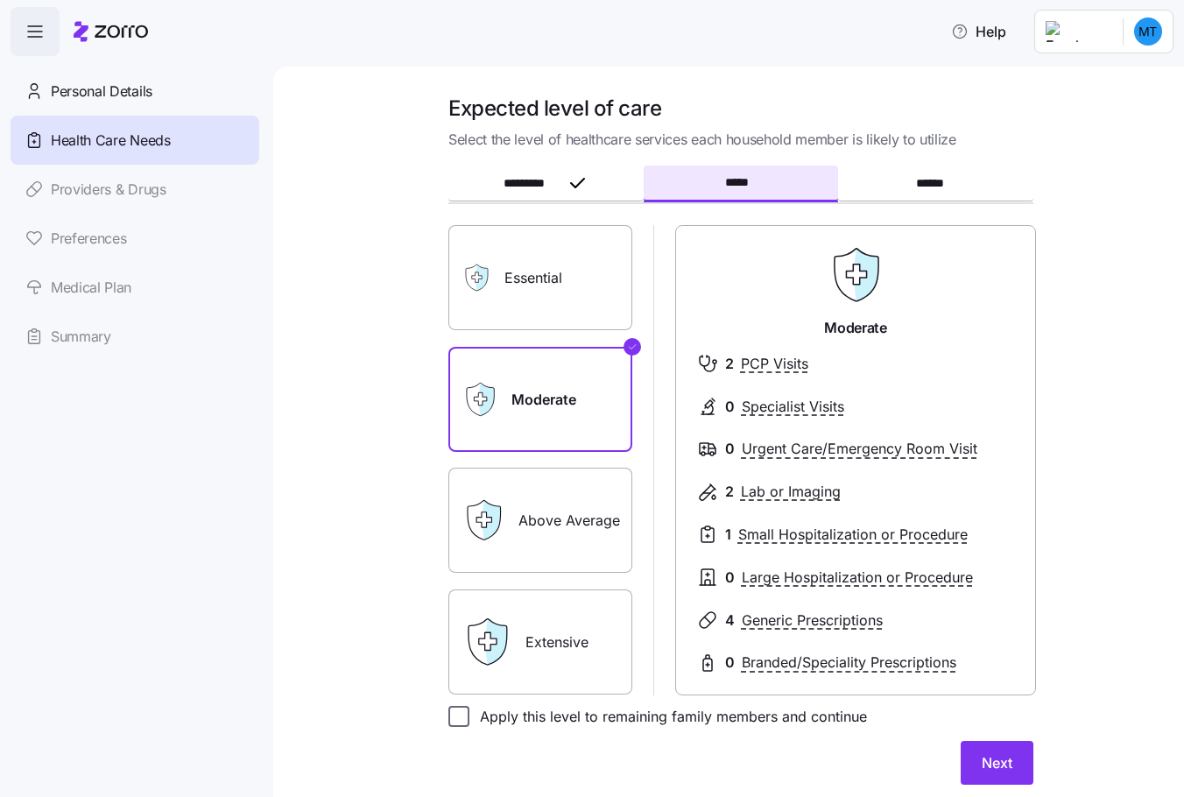
click at [448, 712] on input "Apply this level to remaining family members and continue" at bounding box center [458, 716] width 21 height 21
checkbox input "true"
click at [982, 755] on span "Next" at bounding box center [997, 762] width 31 height 21
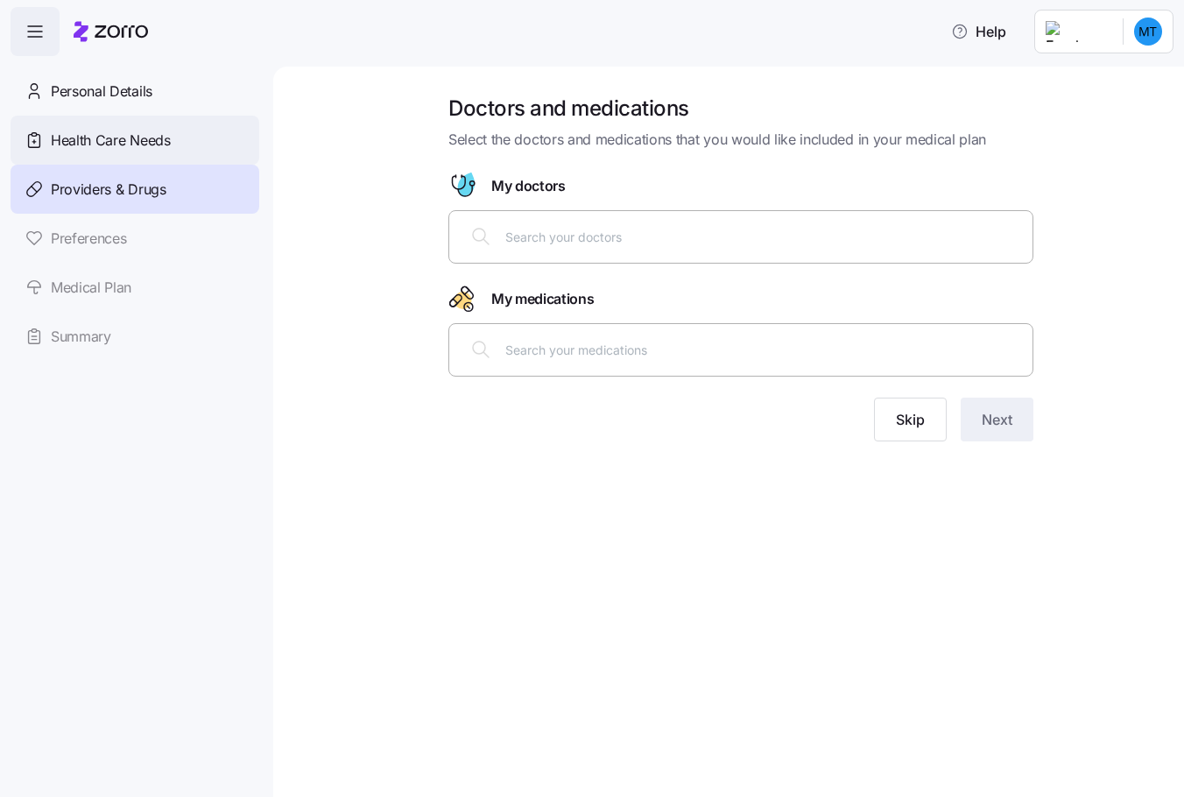
click at [64, 125] on div "Health Care Needs" at bounding box center [135, 140] width 249 height 49
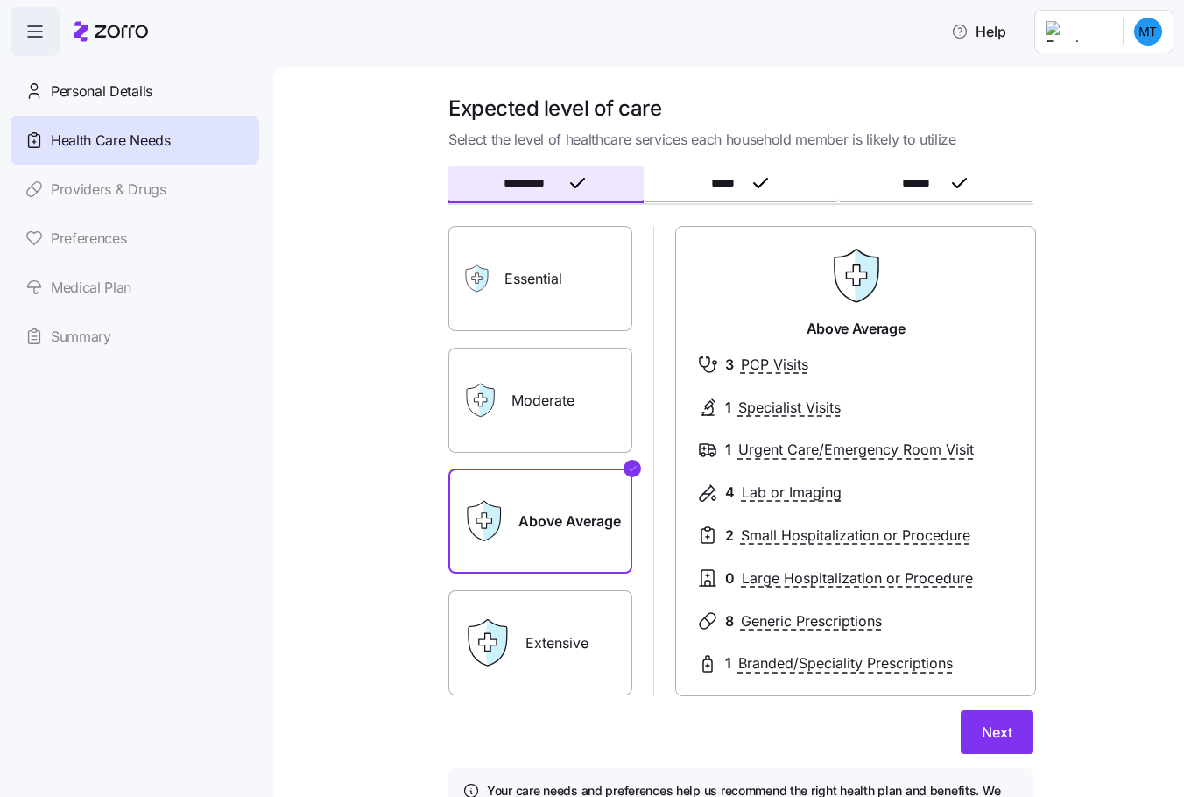
click at [522, 512] on label "Above Average" at bounding box center [540, 520] width 184 height 105
click at [0, 0] on input "Above Average" at bounding box center [0, 0] width 0 height 0
click at [701, 186] on button "*****" at bounding box center [741, 184] width 195 height 37
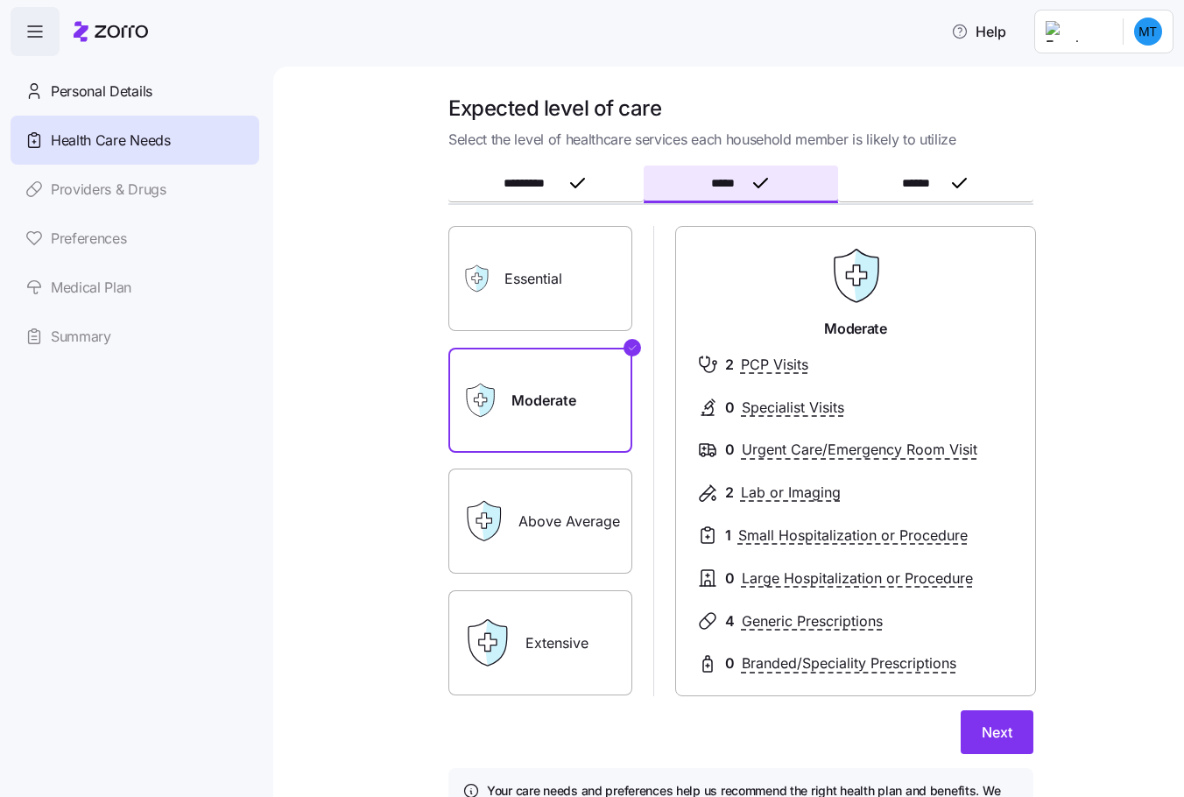
click at [573, 487] on label "Above Average" at bounding box center [540, 520] width 184 height 105
click at [0, 0] on input "Above Average" at bounding box center [0, 0] width 0 height 0
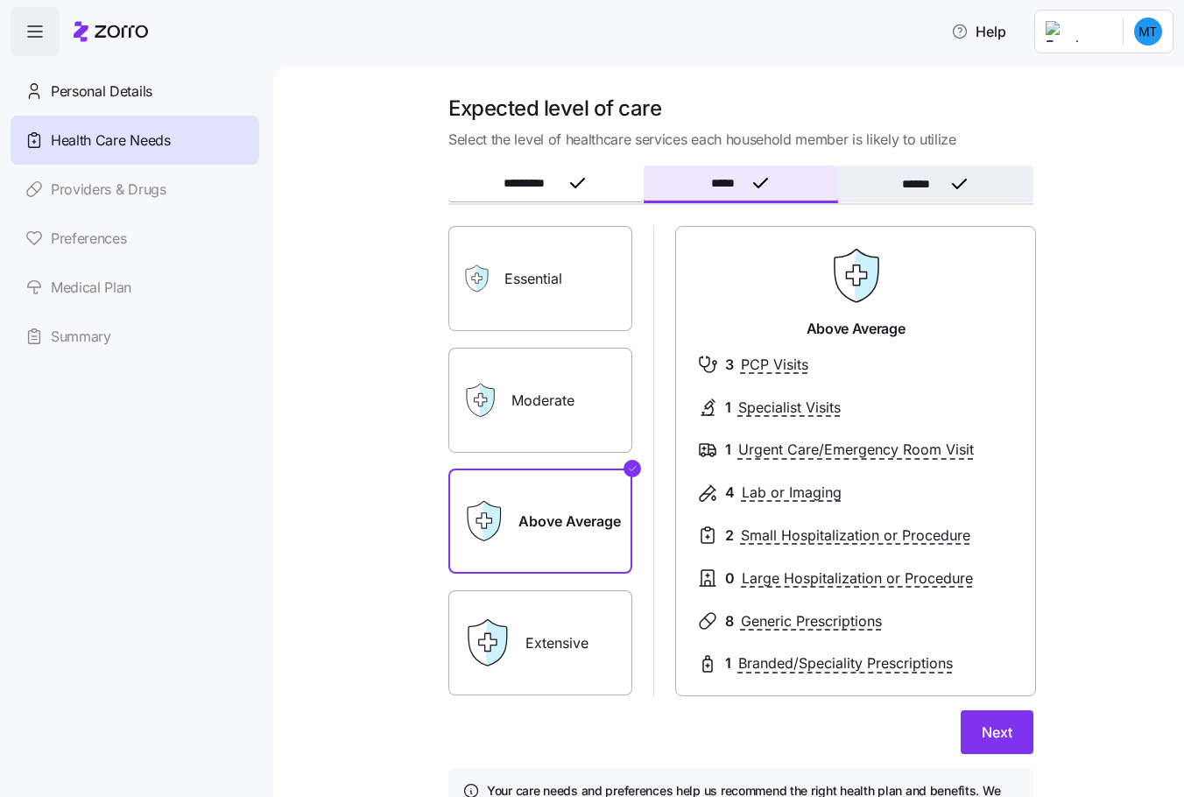
click at [902, 180] on span "******" at bounding box center [921, 184] width 39 height 12
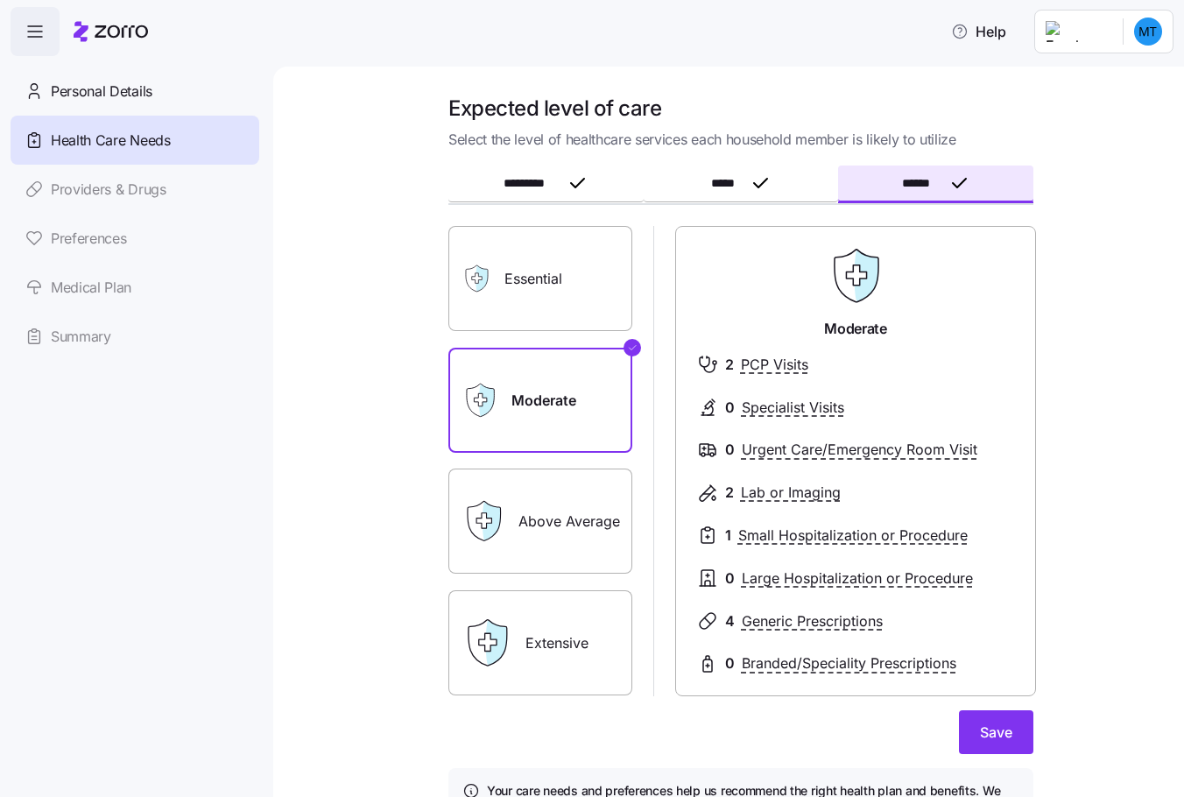
click at [532, 494] on label "Above Average" at bounding box center [540, 520] width 184 height 105
click at [0, 0] on input "Above Average" at bounding box center [0, 0] width 0 height 0
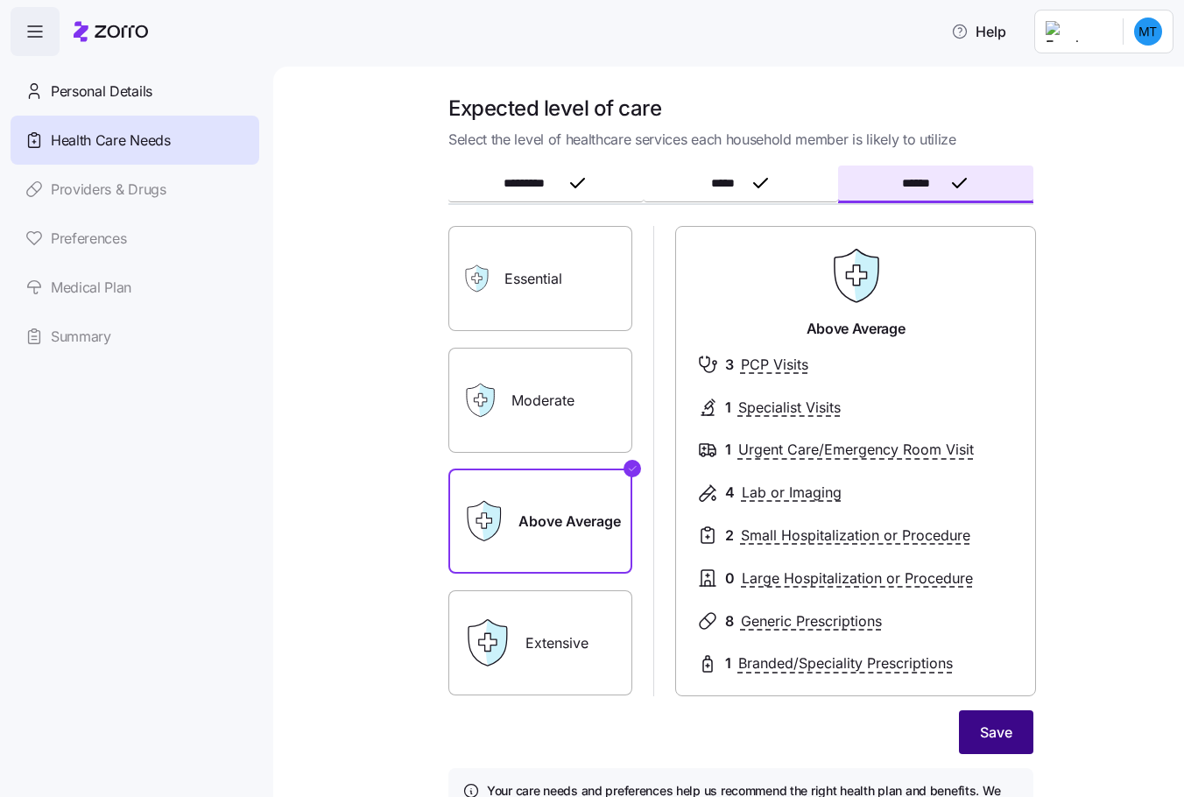
click at [986, 743] on span "Save" at bounding box center [996, 732] width 32 height 21
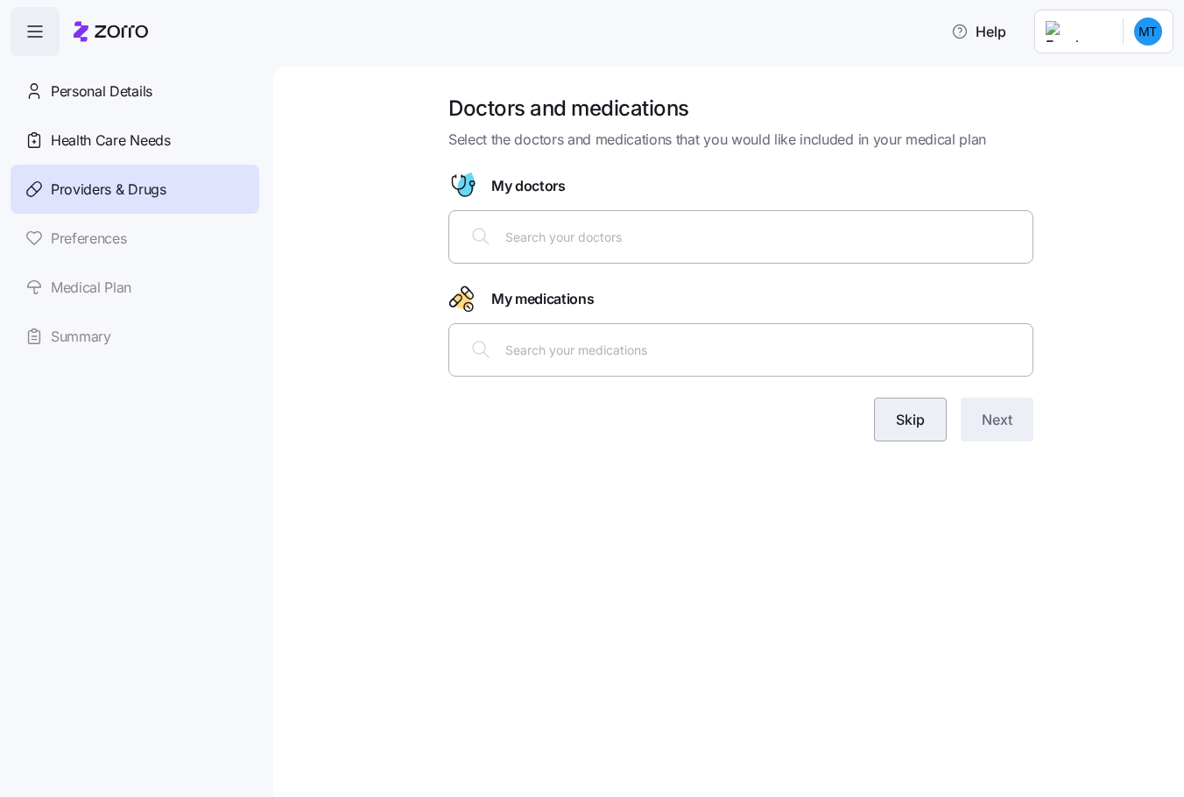
click at [918, 424] on span "Skip" at bounding box center [910, 419] width 29 height 21
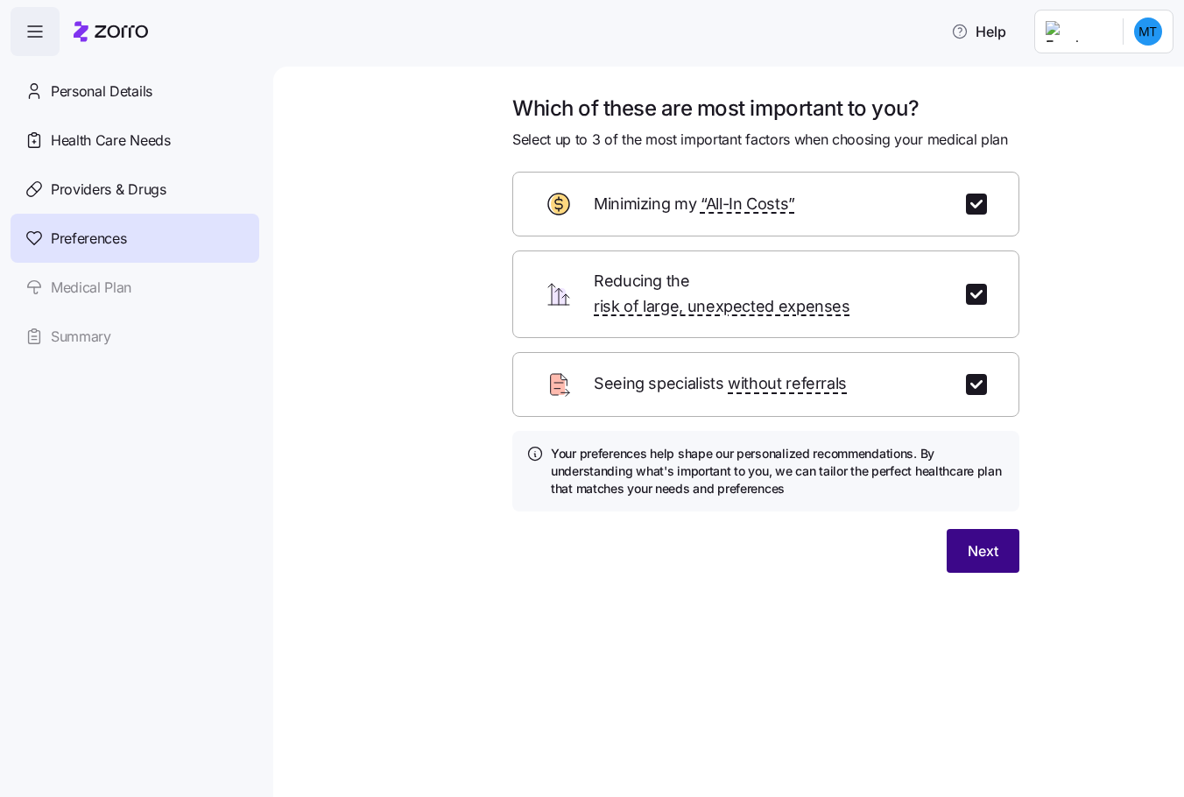
click at [973, 540] on span "Next" at bounding box center [983, 550] width 31 height 21
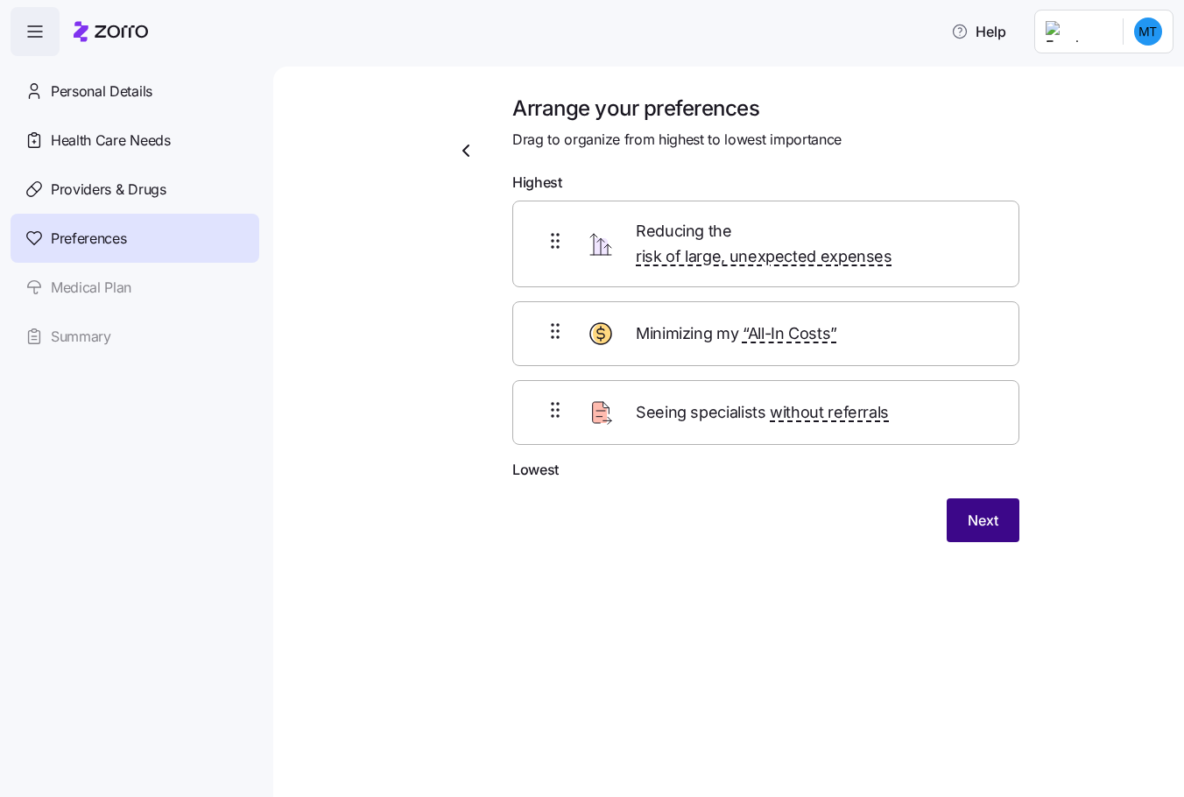
click at [978, 510] on span "Next" at bounding box center [983, 520] width 31 height 21
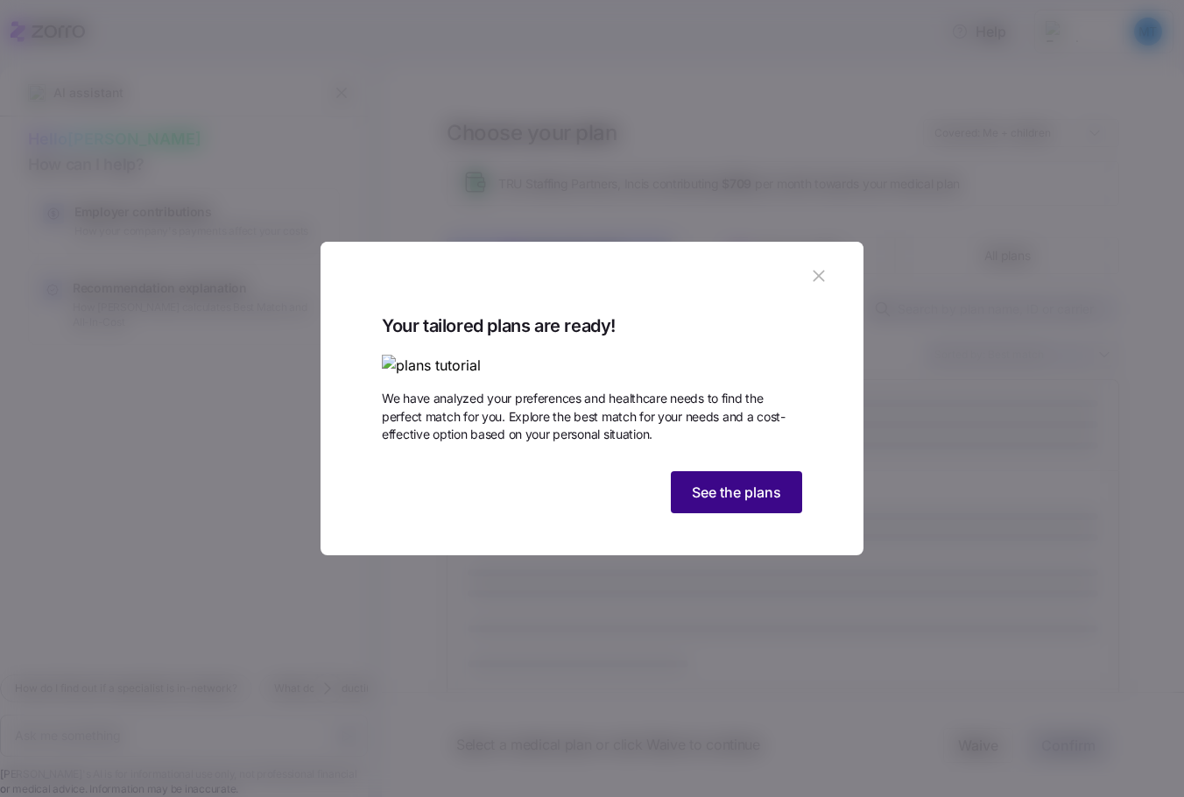
click at [699, 503] on span "See the plans" at bounding box center [736, 492] width 89 height 21
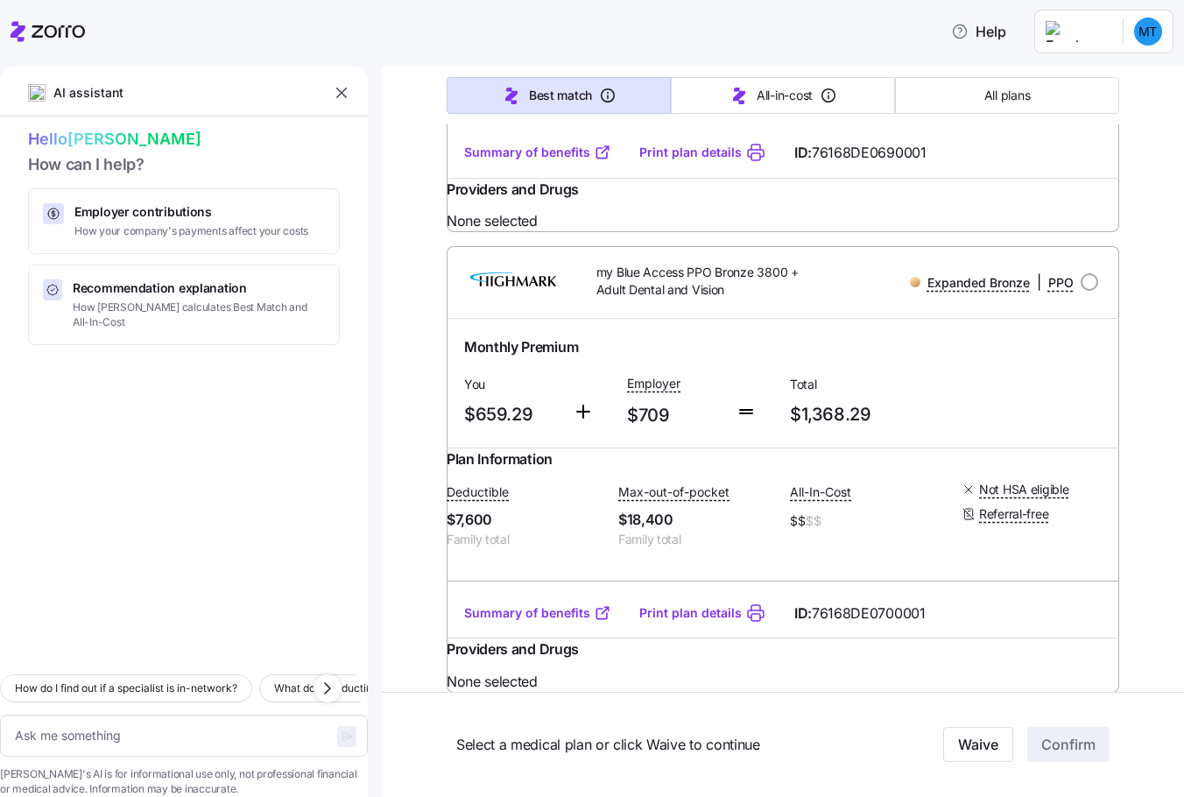
scroll to position [5167, 0]
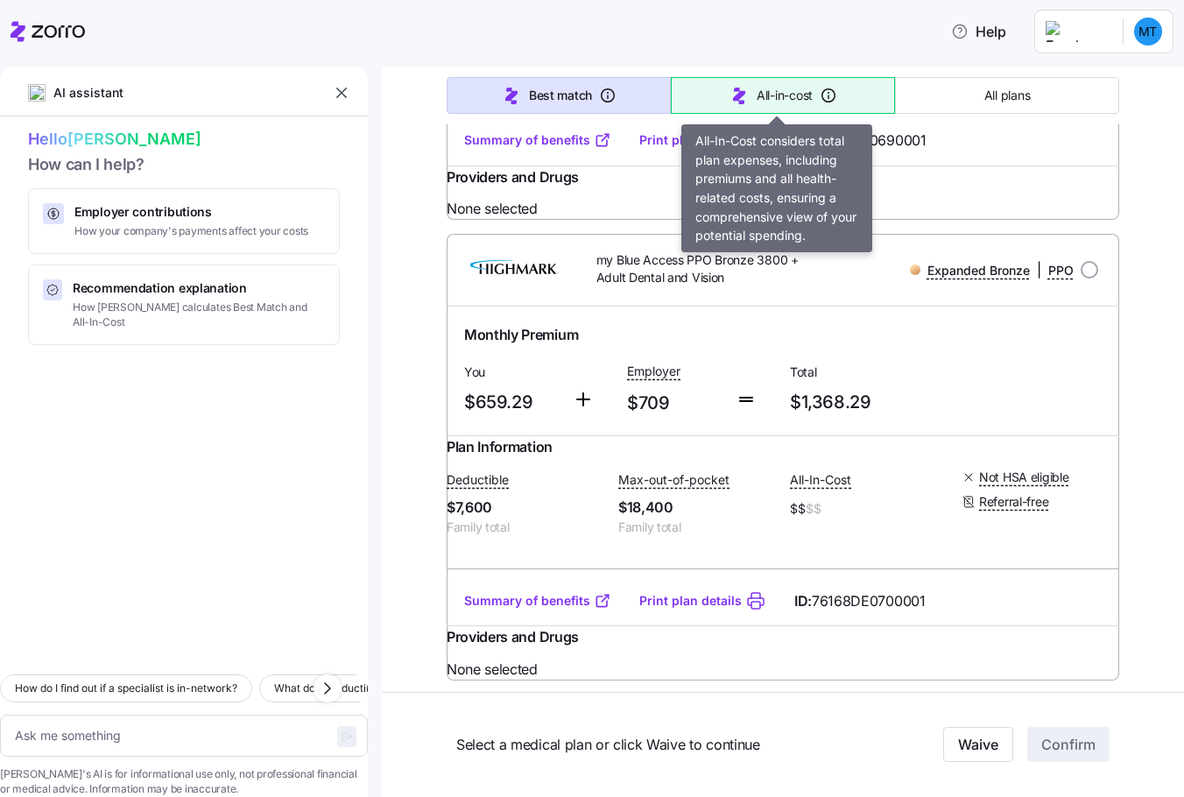
click at [758, 89] on span "All-in-cost" at bounding box center [785, 96] width 56 height 18
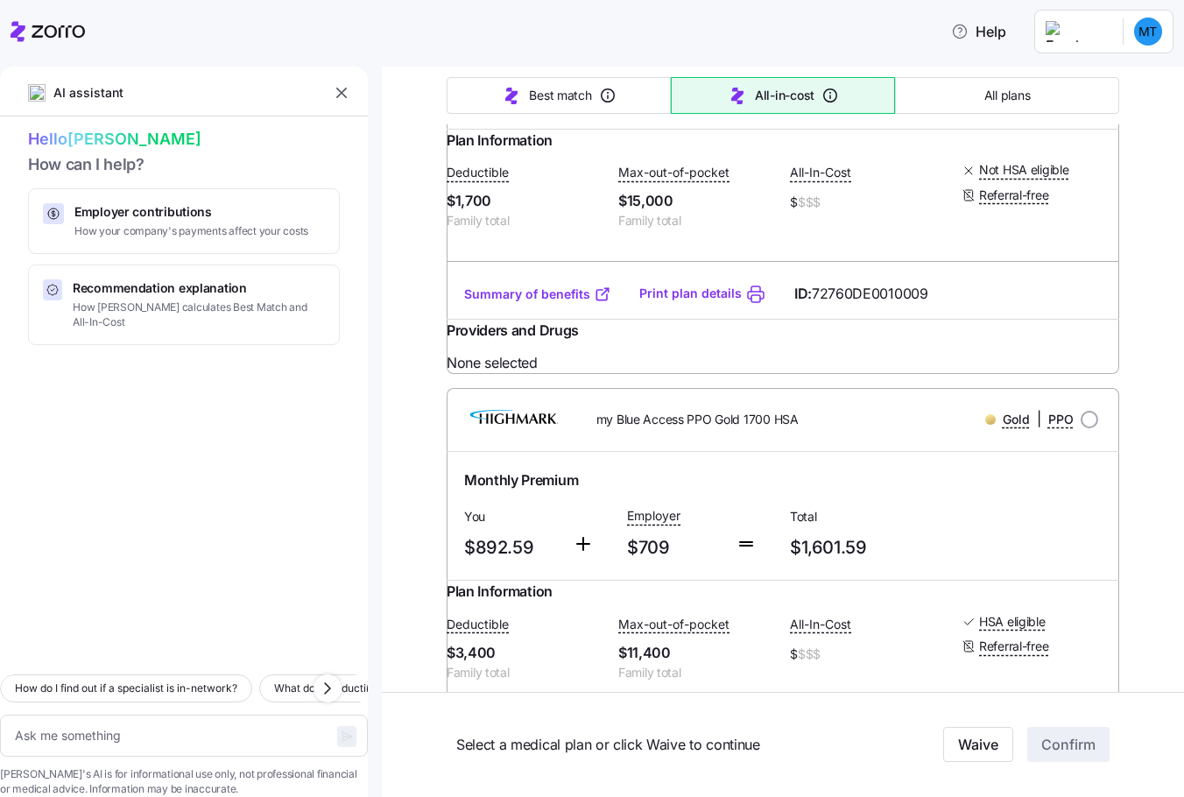
type textarea "x"
type input "Sorted by: All-in-cost"
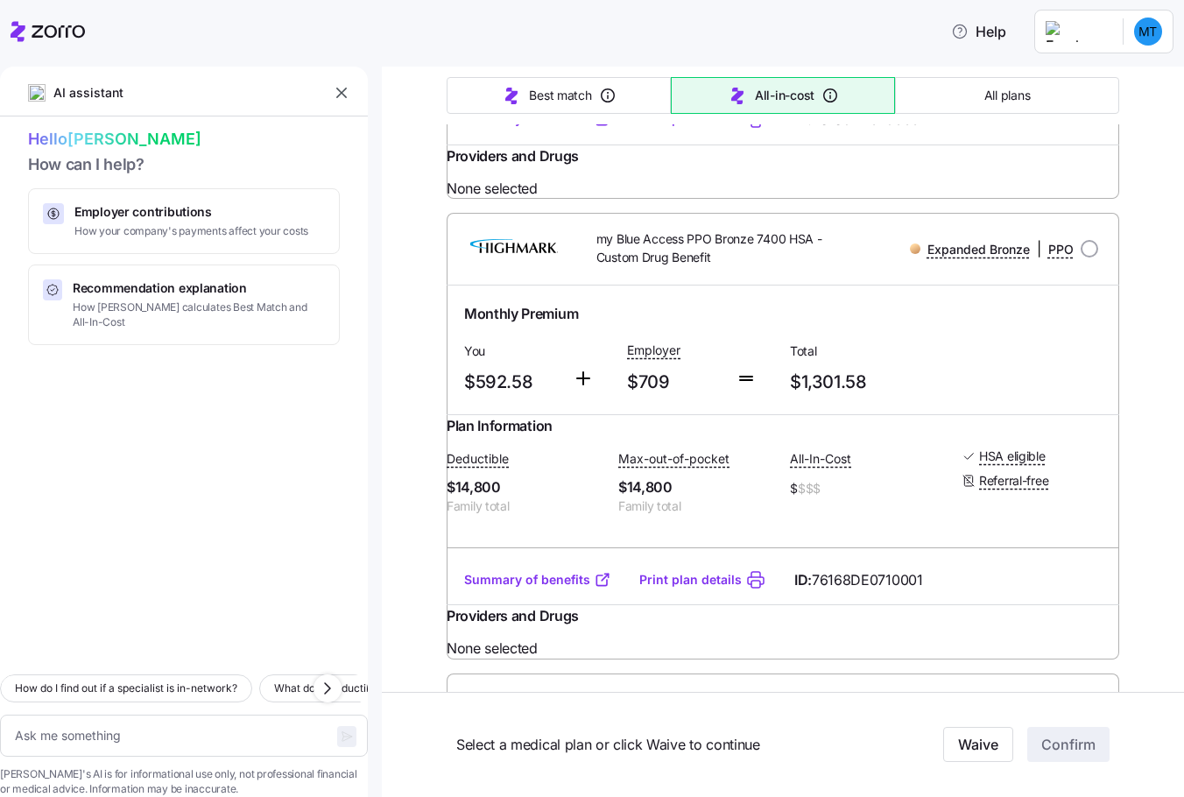
scroll to position [4729, 0]
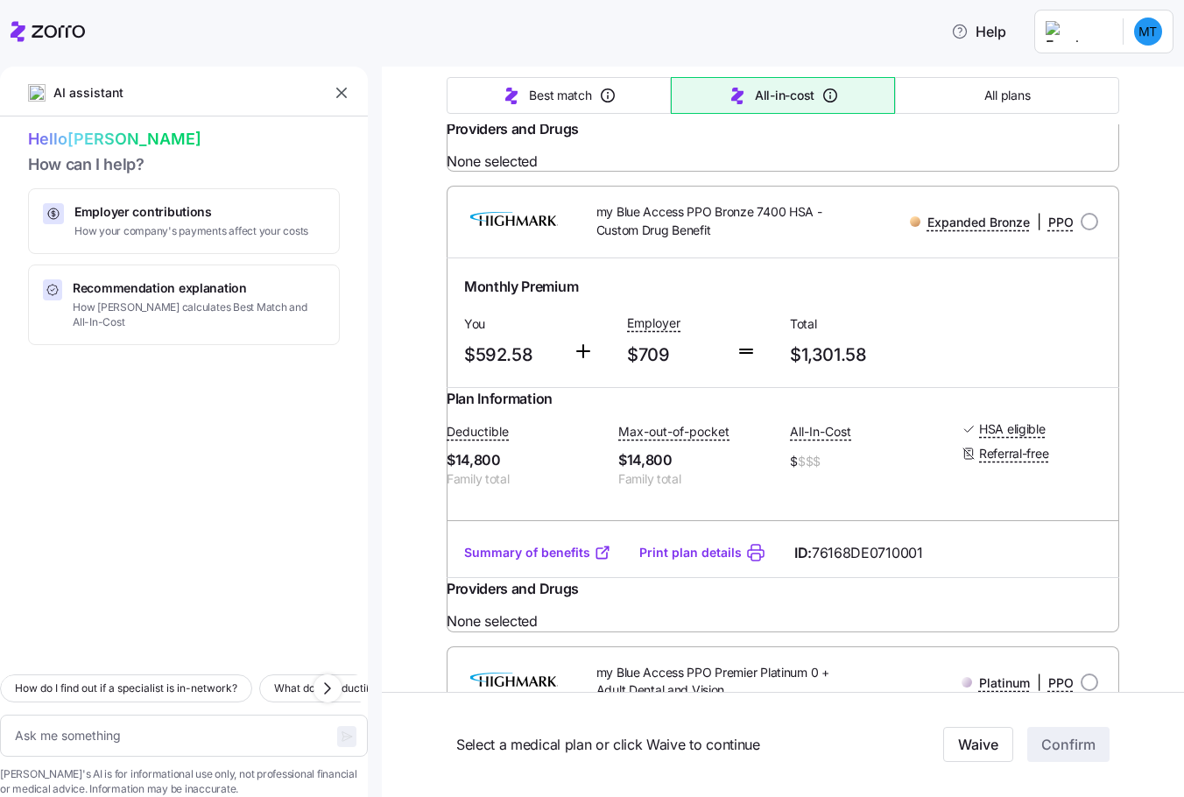
click at [335, 486] on div at bounding box center [184, 525] width 368 height 271
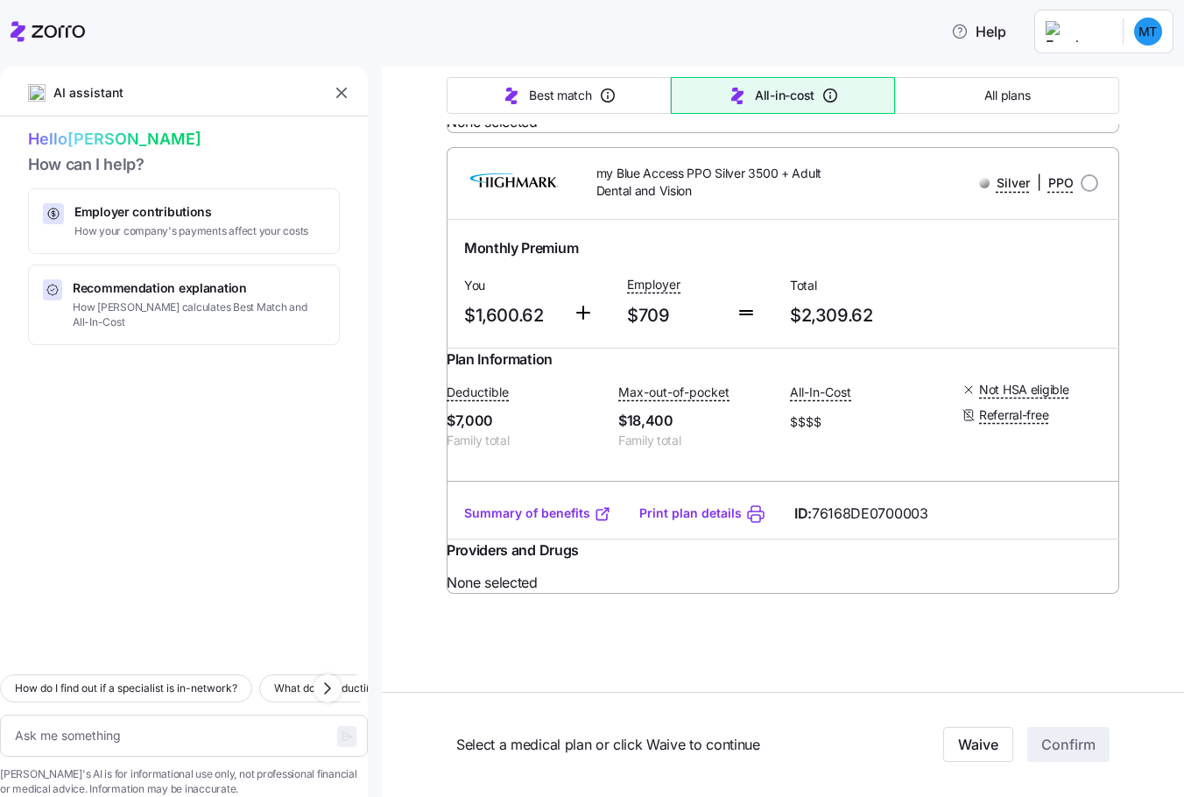
scroll to position [17461, 0]
type textarea "x"
